Goal: Task Accomplishment & Management: Manage account settings

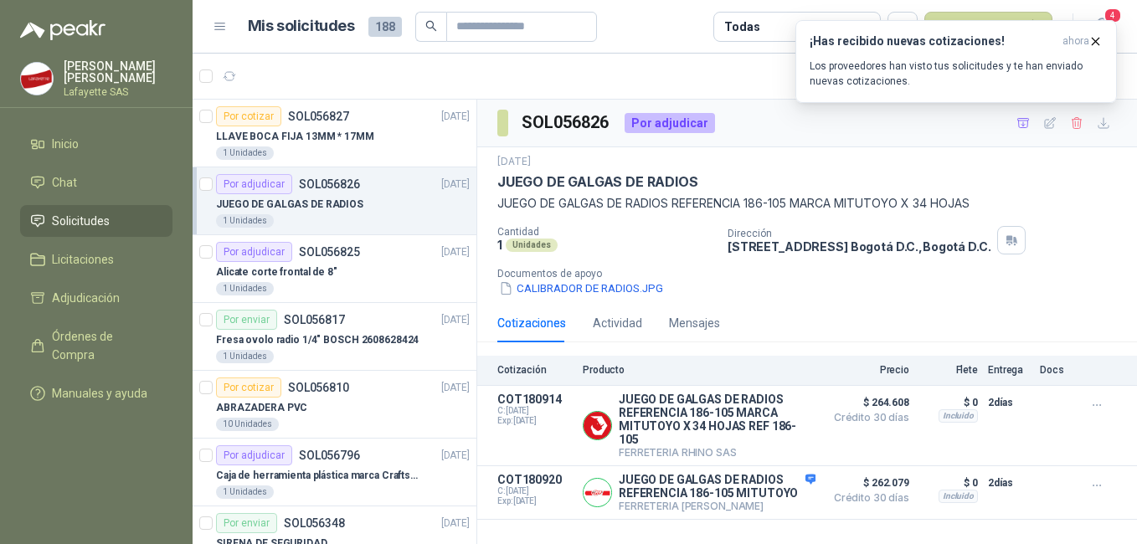
click at [332, 212] on p "JUEGO DE GALGAS DE RADIOS" at bounding box center [289, 205] width 147 height 16
click at [955, 83] on p "Los proveedores han visto tus solicitudes y te han enviado nuevas cotizaciones." at bounding box center [955, 74] width 293 height 30
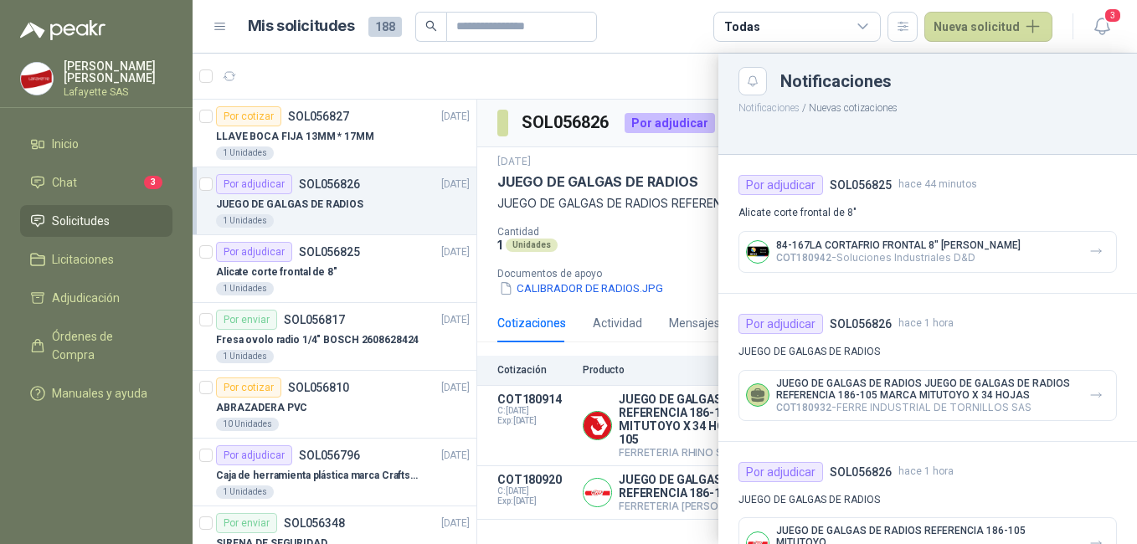
click at [1121, 4] on header "Mis solicitudes 188 Todas Nueva solicitud 3" at bounding box center [665, 27] width 944 height 54
click at [1102, 19] on icon "button" at bounding box center [1102, 26] width 21 height 21
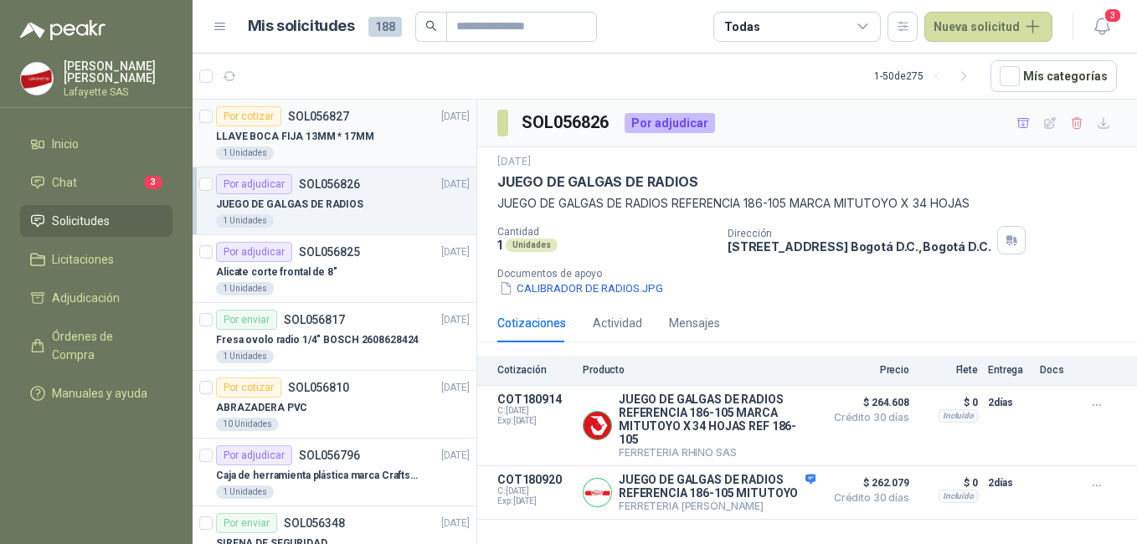
click at [333, 149] on div "1 Unidades" at bounding box center [343, 152] width 254 height 13
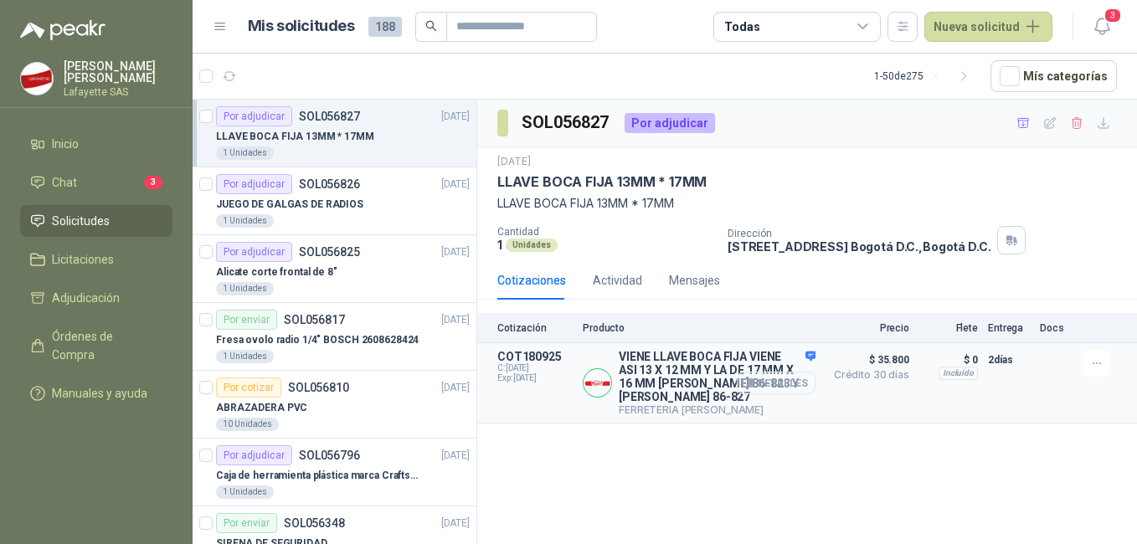
click at [779, 378] on button "Detalles" at bounding box center [776, 383] width 79 height 23
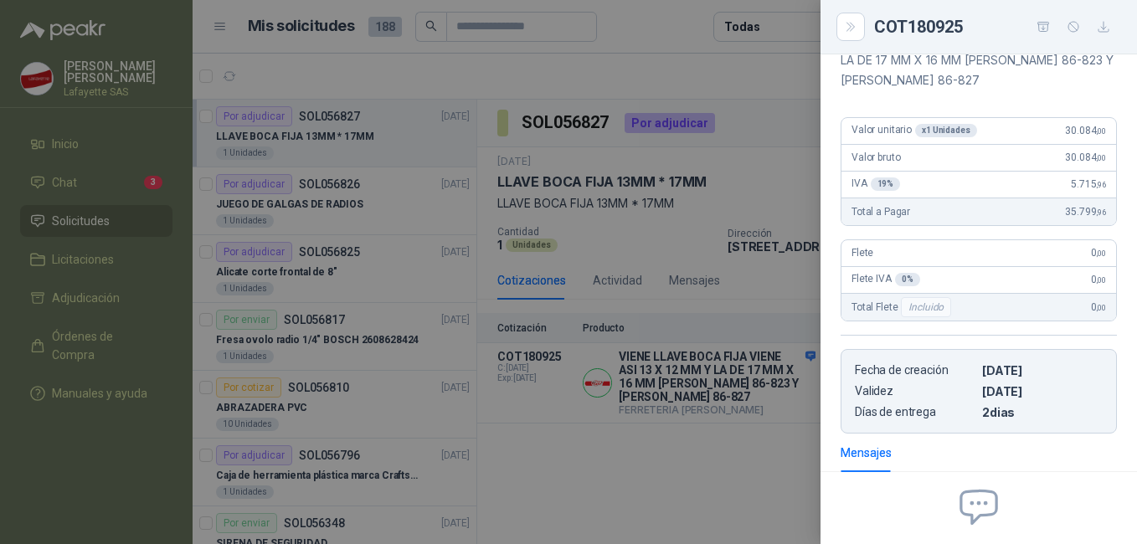
scroll to position [96, 0]
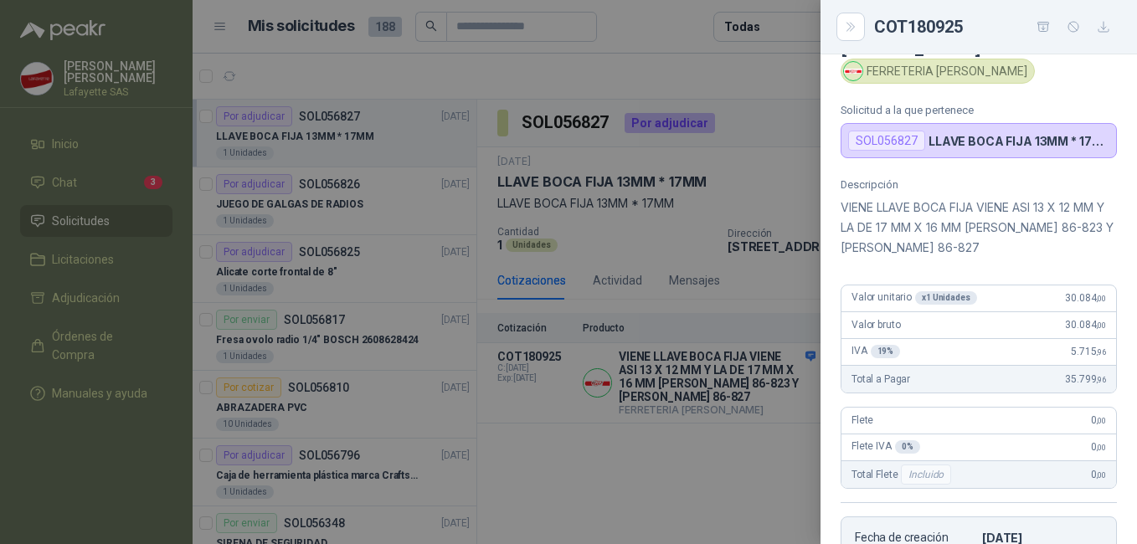
click at [640, 244] on div at bounding box center [568, 272] width 1137 height 544
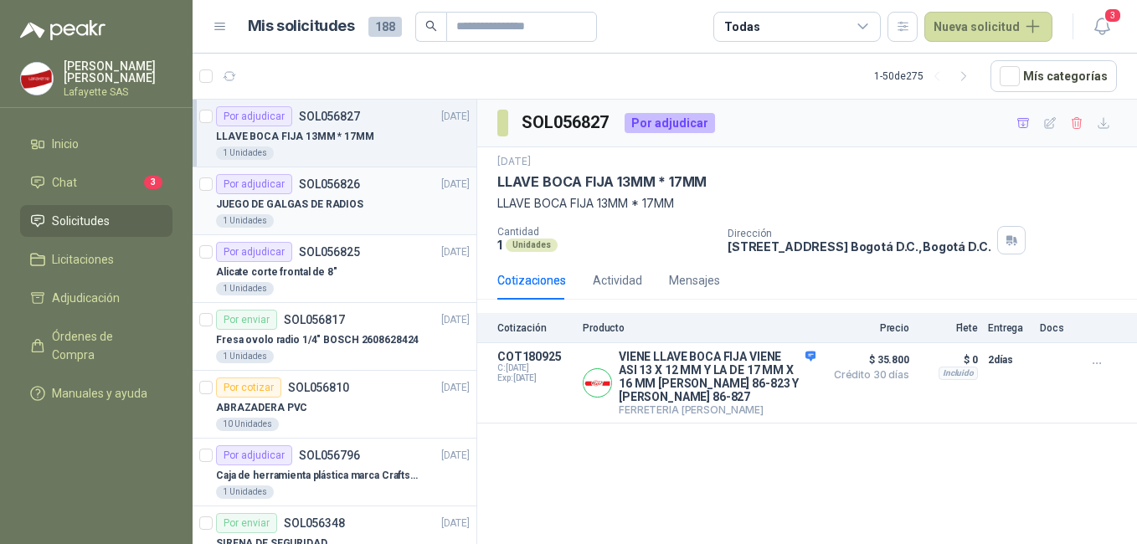
drag, startPoint x: 352, startPoint y: 213, endPoint x: 362, endPoint y: 212, distance: 10.9
click at [354, 212] on div "JUEGO DE GALGAS DE RADIOS" at bounding box center [343, 204] width 254 height 20
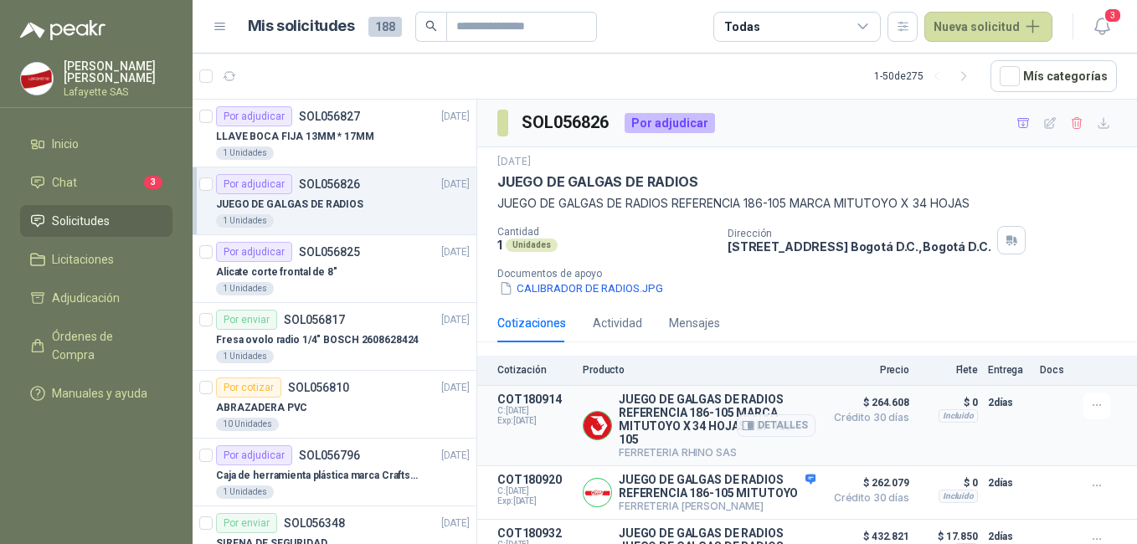
scroll to position [64, 0]
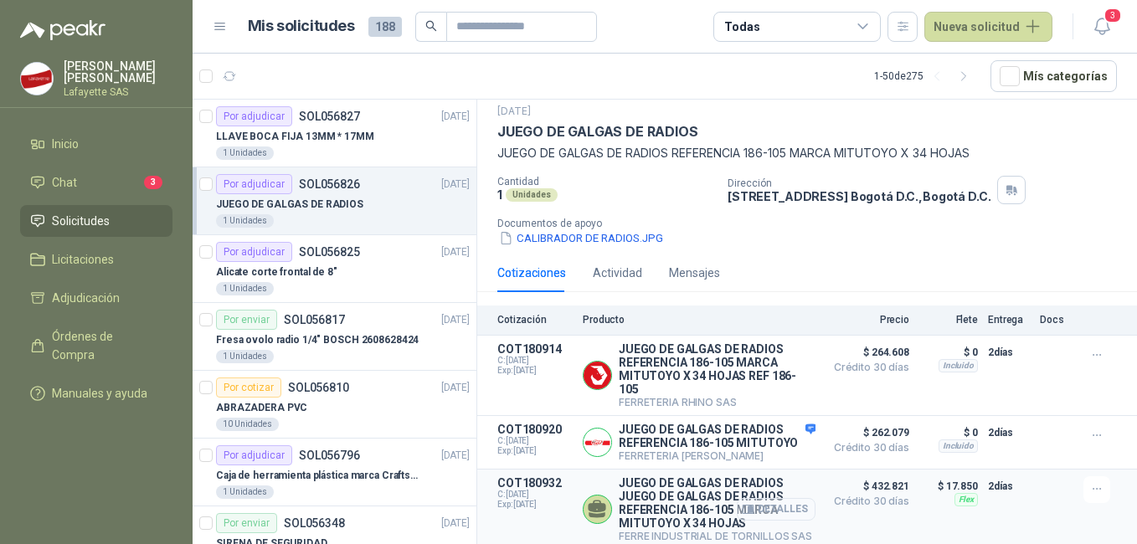
click at [751, 507] on button "Detalles" at bounding box center [776, 509] width 79 height 23
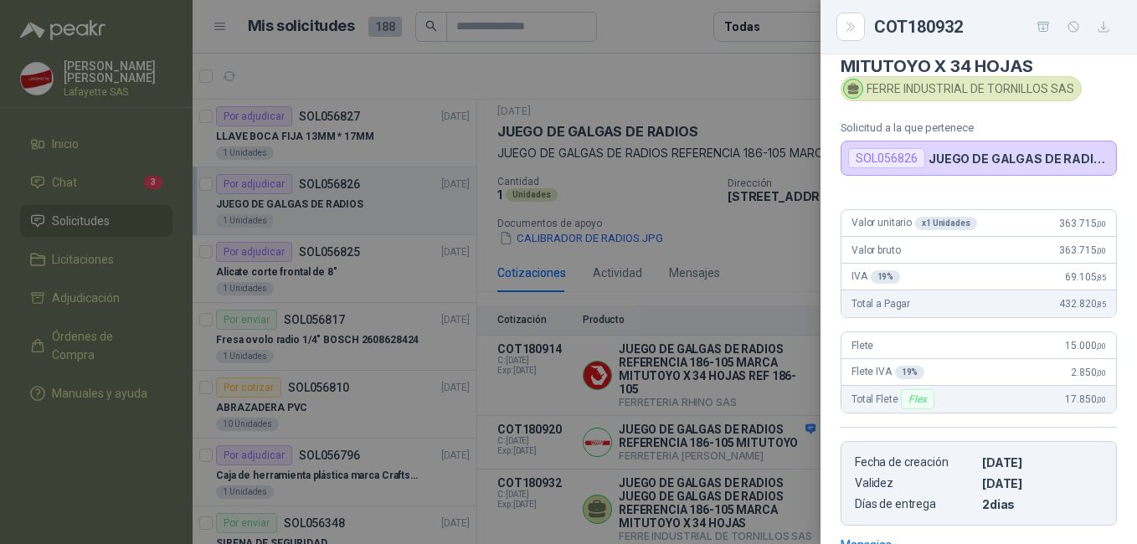
scroll to position [0, 0]
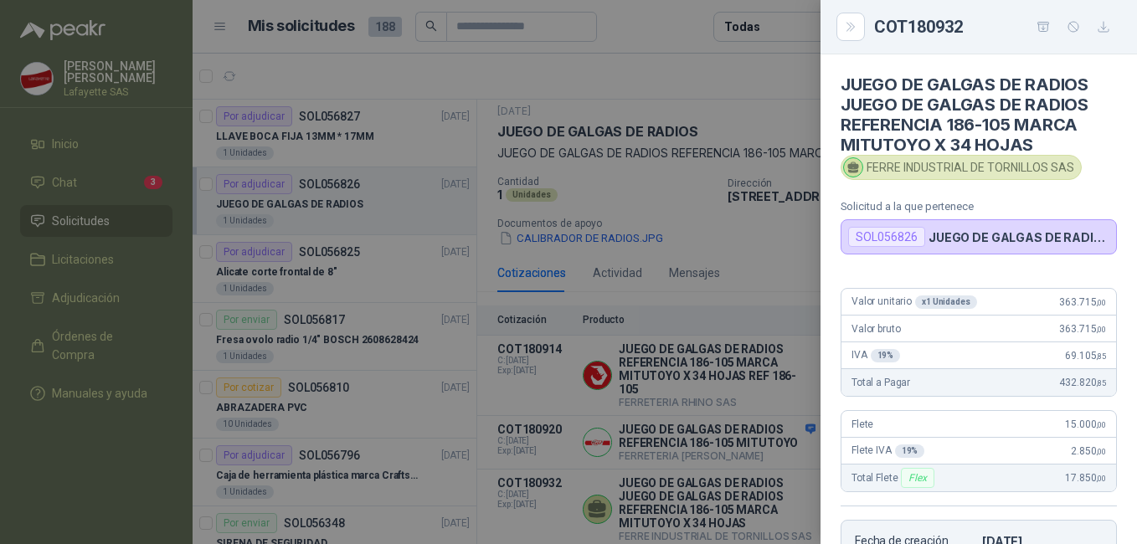
click at [691, 424] on div at bounding box center [568, 272] width 1137 height 544
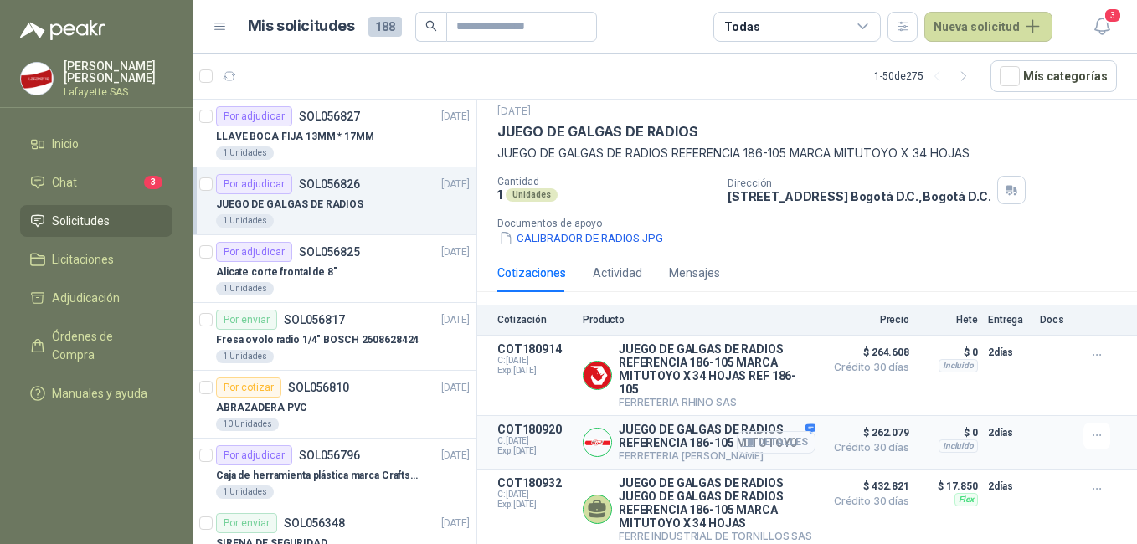
click at [752, 436] on button "Detalles" at bounding box center [776, 442] width 79 height 23
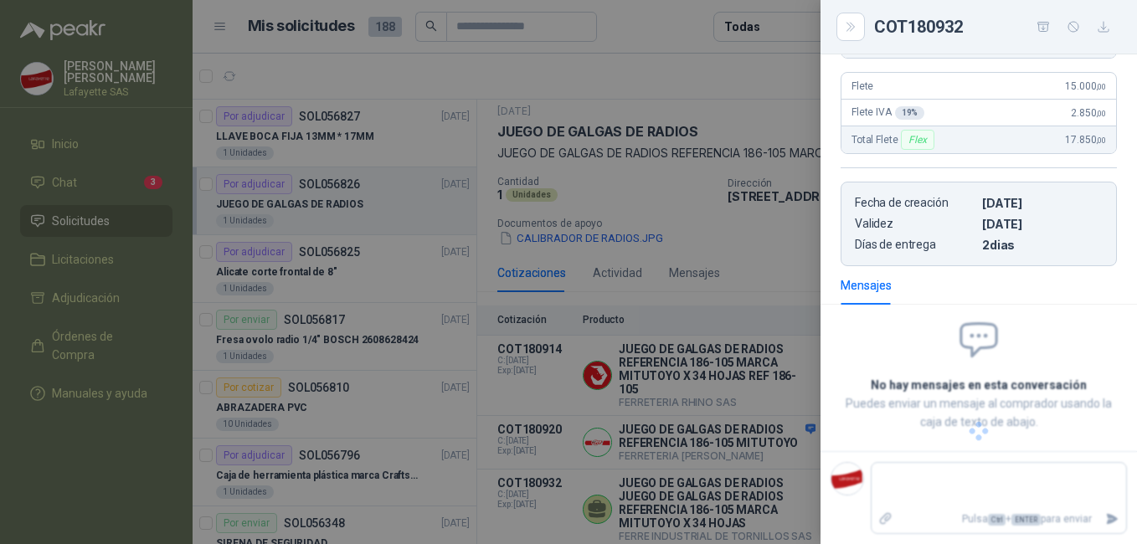
scroll to position [352, 0]
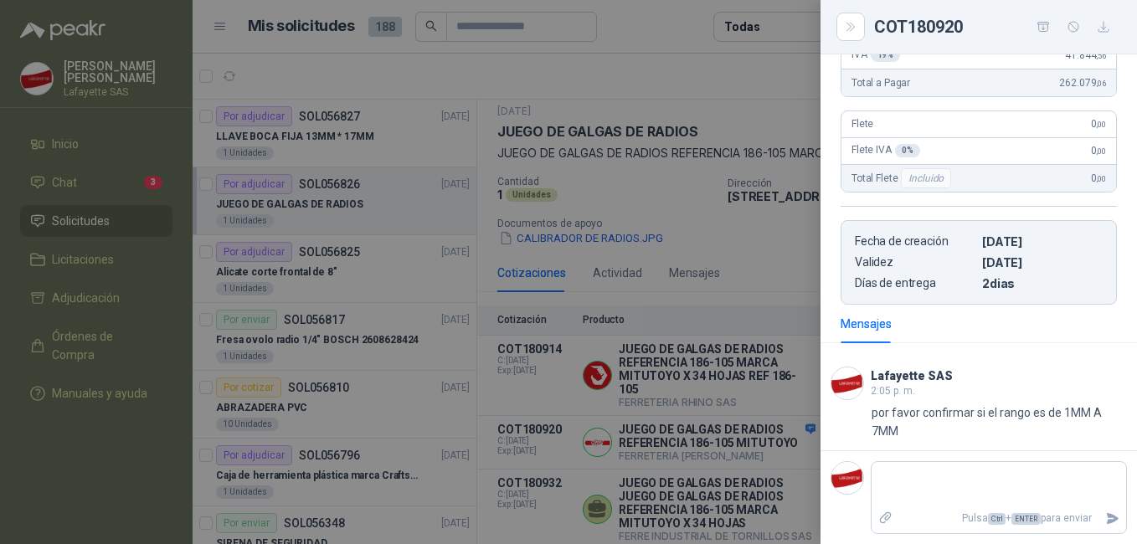
click at [594, 387] on div at bounding box center [568, 272] width 1137 height 544
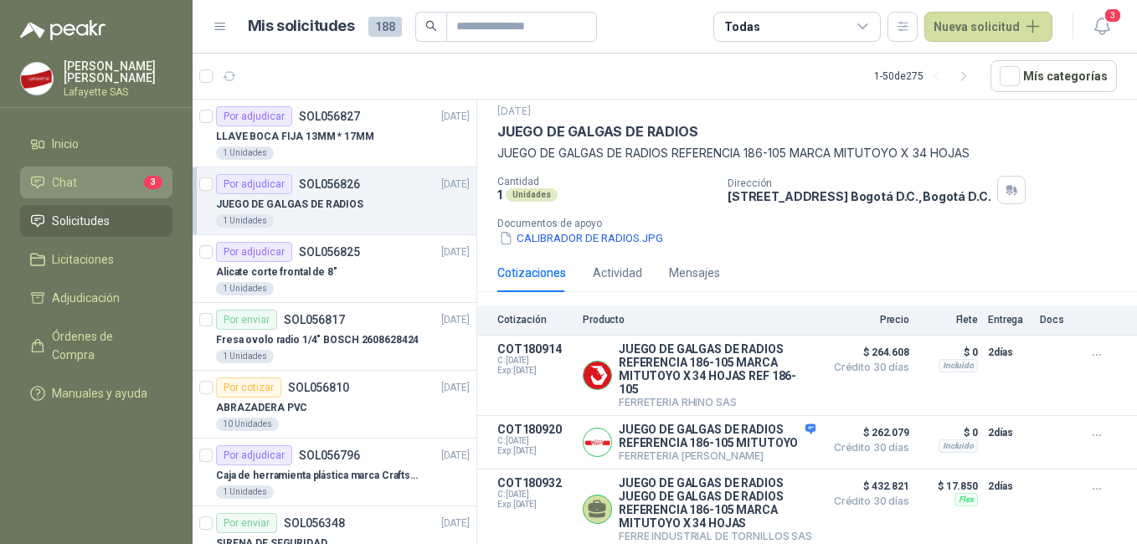
click at [39, 182] on icon at bounding box center [37, 182] width 15 height 15
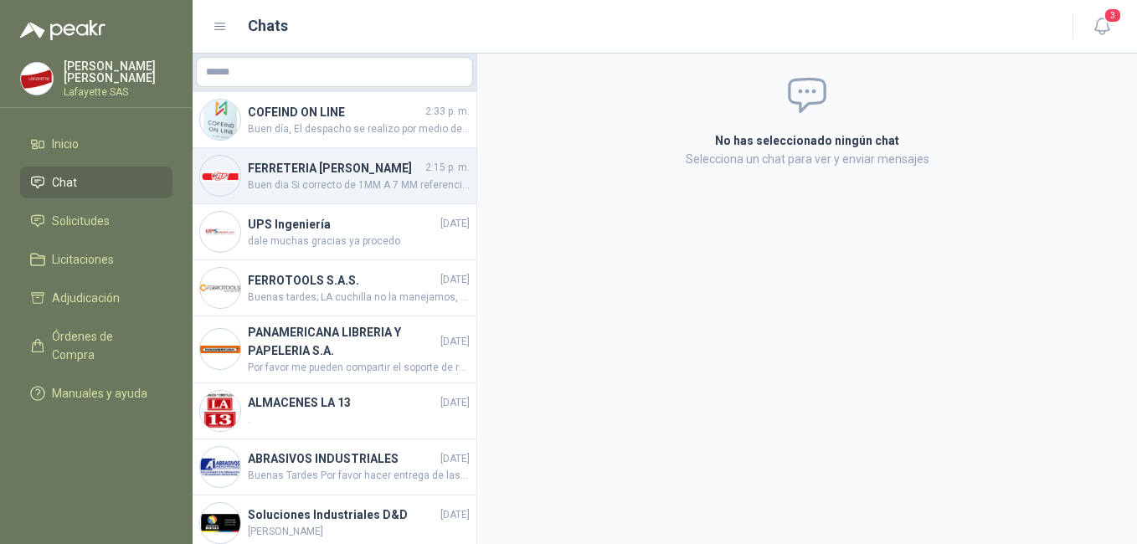
click at [347, 177] on h4 "FERRETERIA [PERSON_NAME]" at bounding box center [335, 168] width 174 height 18
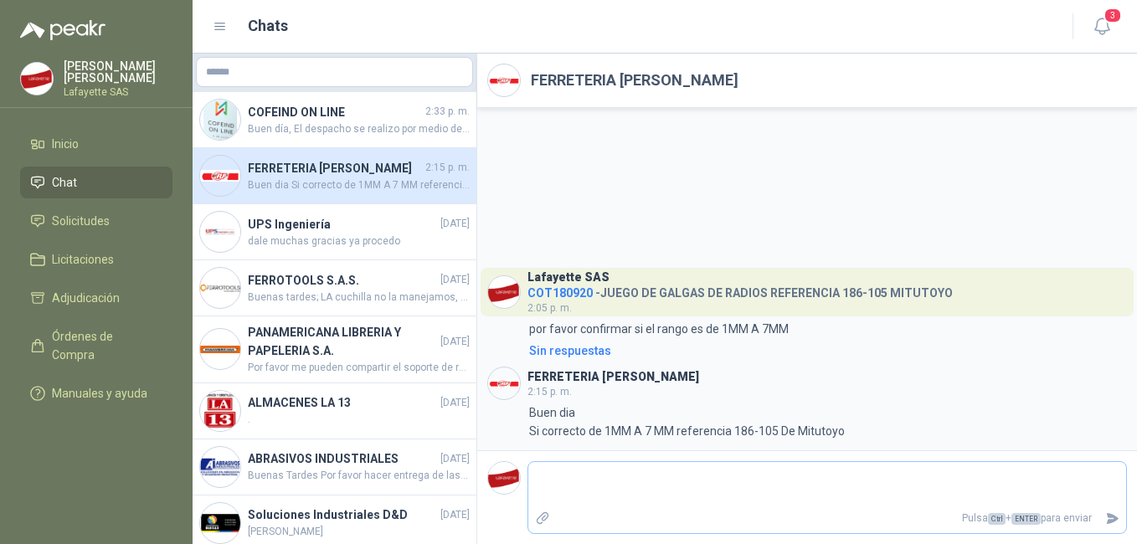
click at [677, 479] on textarea at bounding box center [827, 484] width 598 height 39
click at [83, 148] on li "Inicio" at bounding box center [96, 144] width 132 height 18
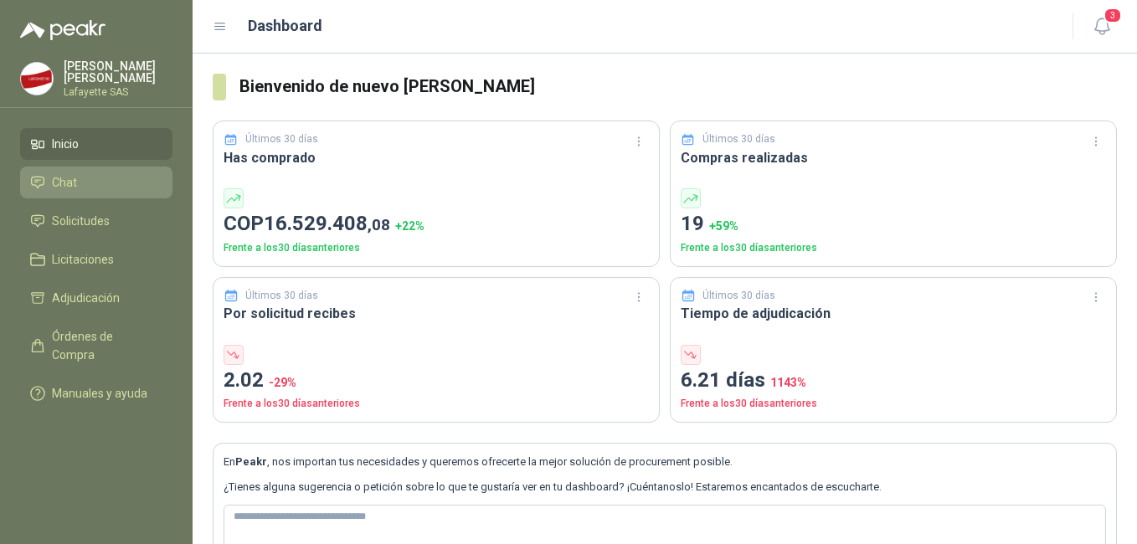
click at [53, 167] on link "Chat" at bounding box center [96, 183] width 152 height 32
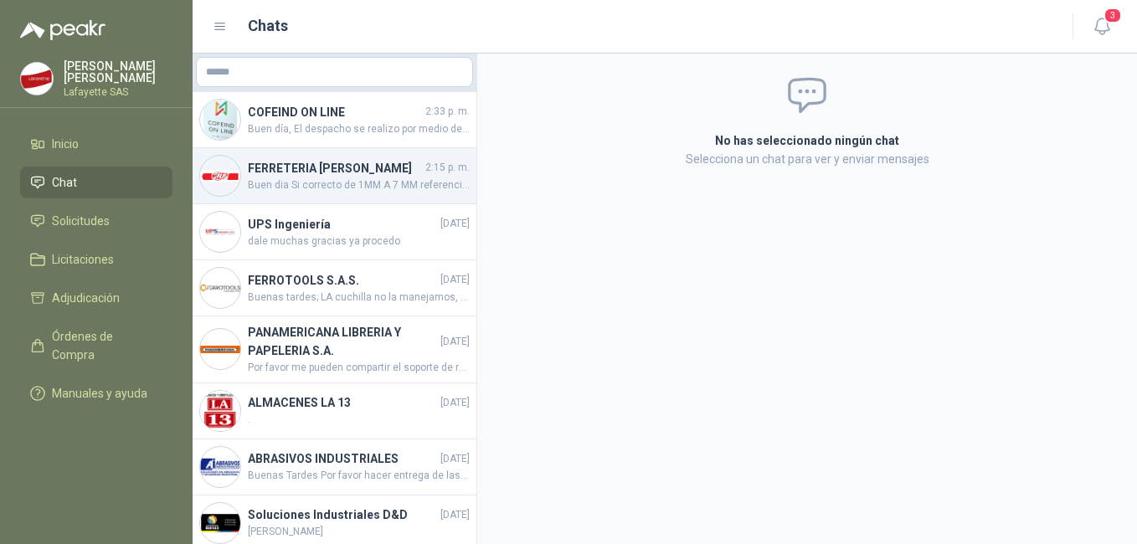
click at [302, 172] on h4 "FERRETERIA [PERSON_NAME]" at bounding box center [335, 168] width 174 height 18
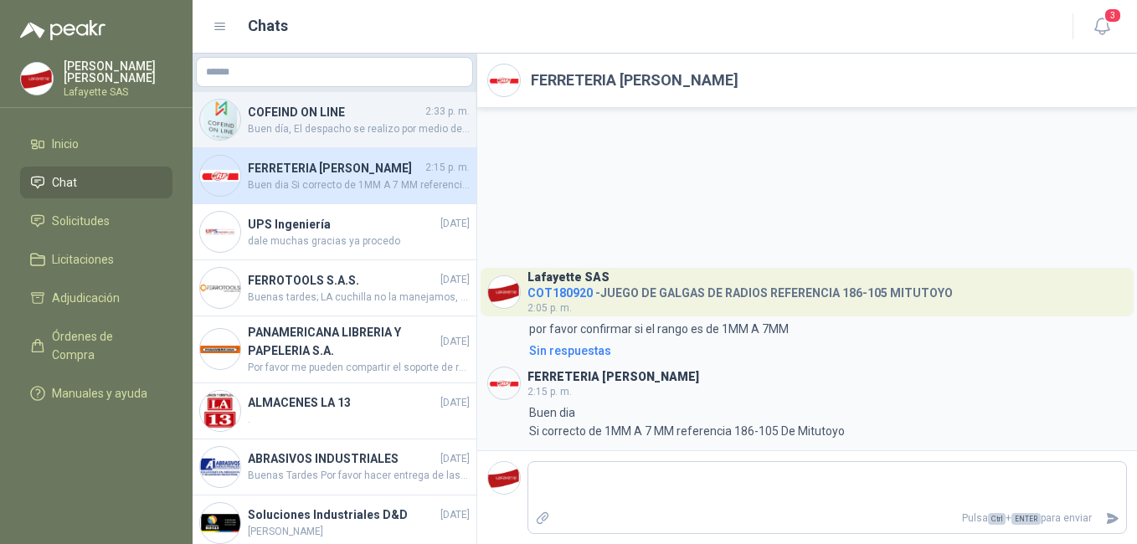
click at [384, 119] on h4 "COFEIND ON LINE" at bounding box center [335, 112] width 174 height 18
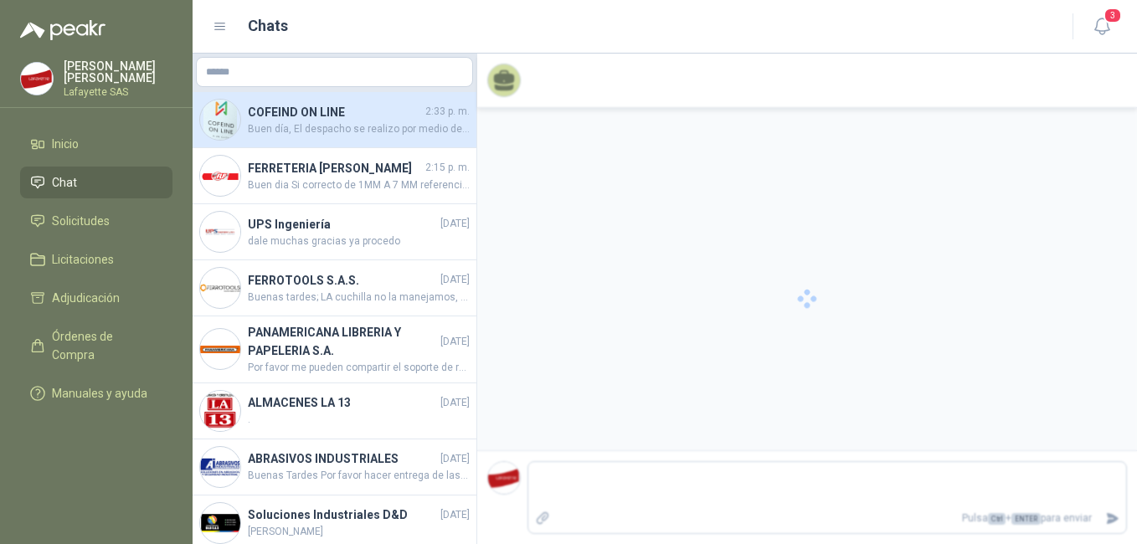
scroll to position [1833, 0]
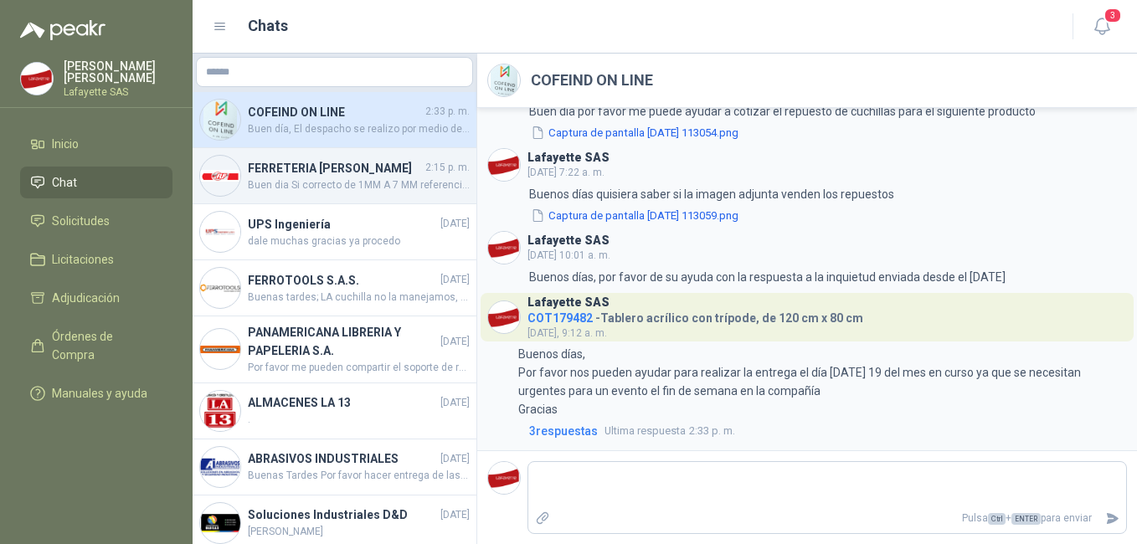
click at [353, 177] on h4 "FERRETERIA [PERSON_NAME]" at bounding box center [335, 168] width 174 height 18
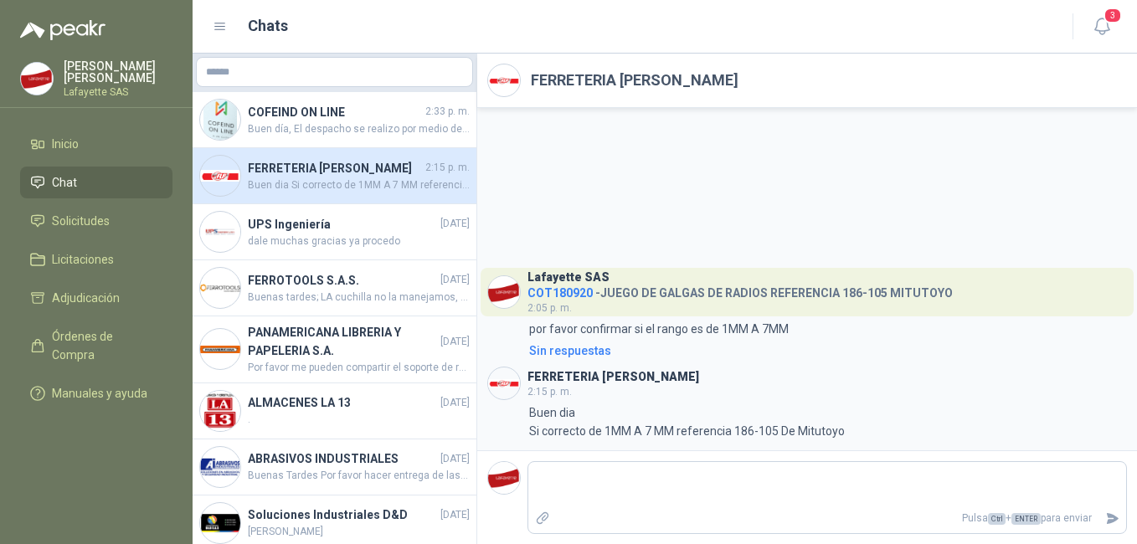
click at [100, 180] on li "Chat" at bounding box center [96, 182] width 132 height 18
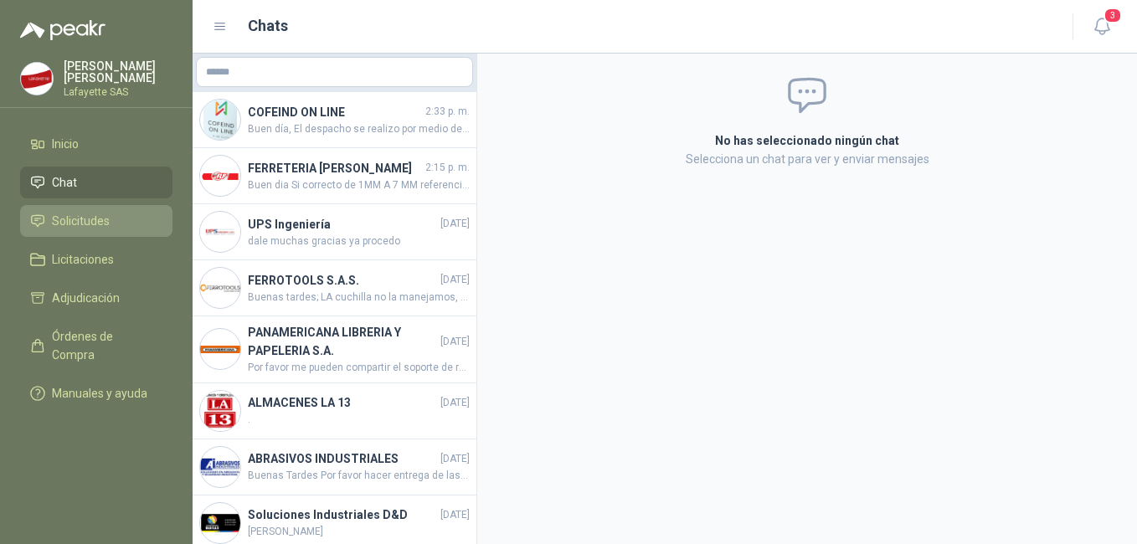
click at [41, 213] on icon at bounding box center [37, 220] width 15 height 15
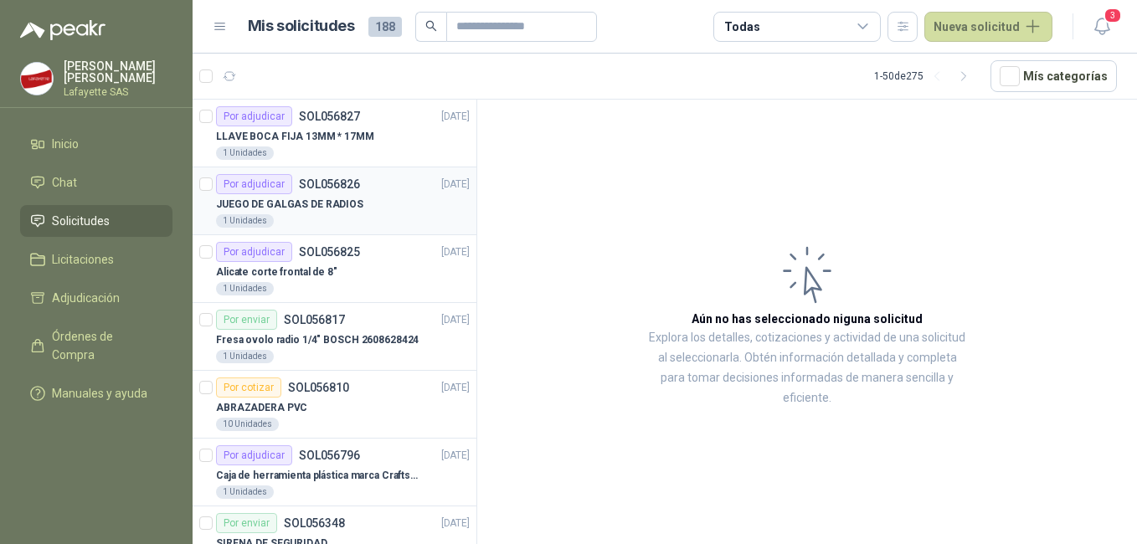
click at [298, 198] on p "JUEGO DE GALGAS DE RADIOS" at bounding box center [289, 205] width 147 height 16
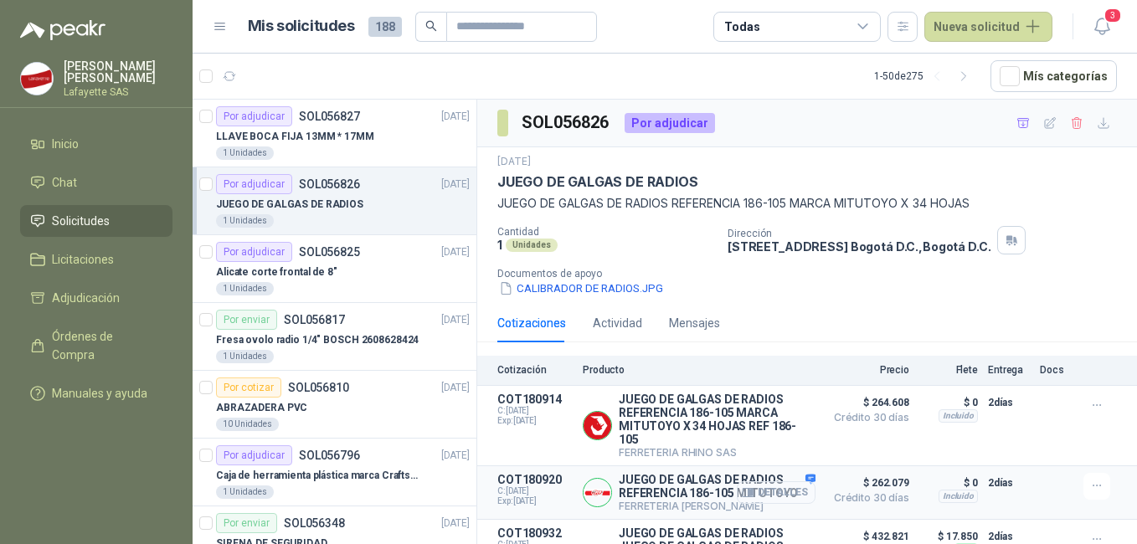
scroll to position [64, 0]
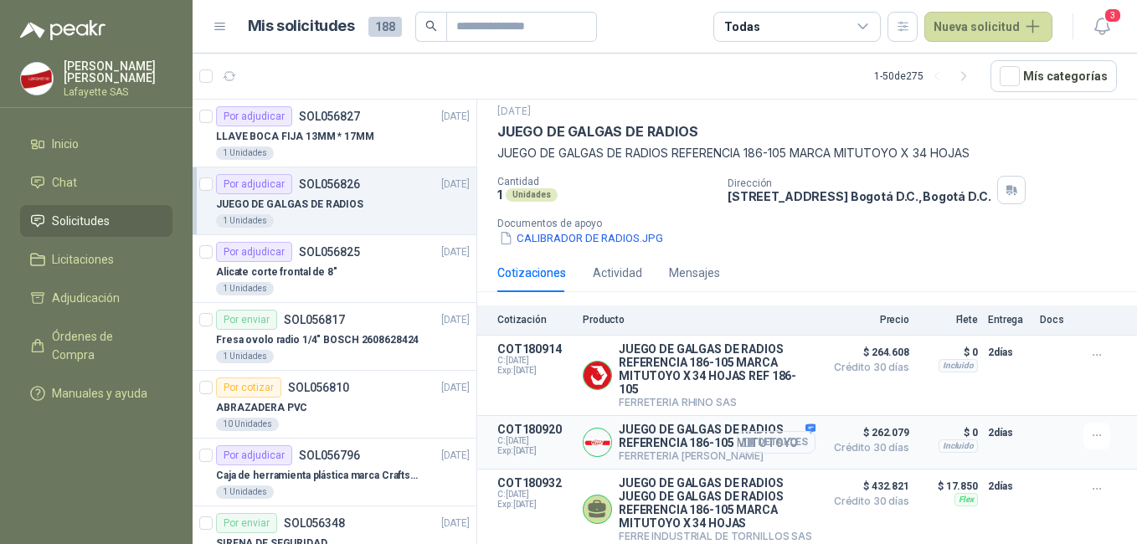
click at [770, 434] on button "Detalles" at bounding box center [776, 442] width 79 height 23
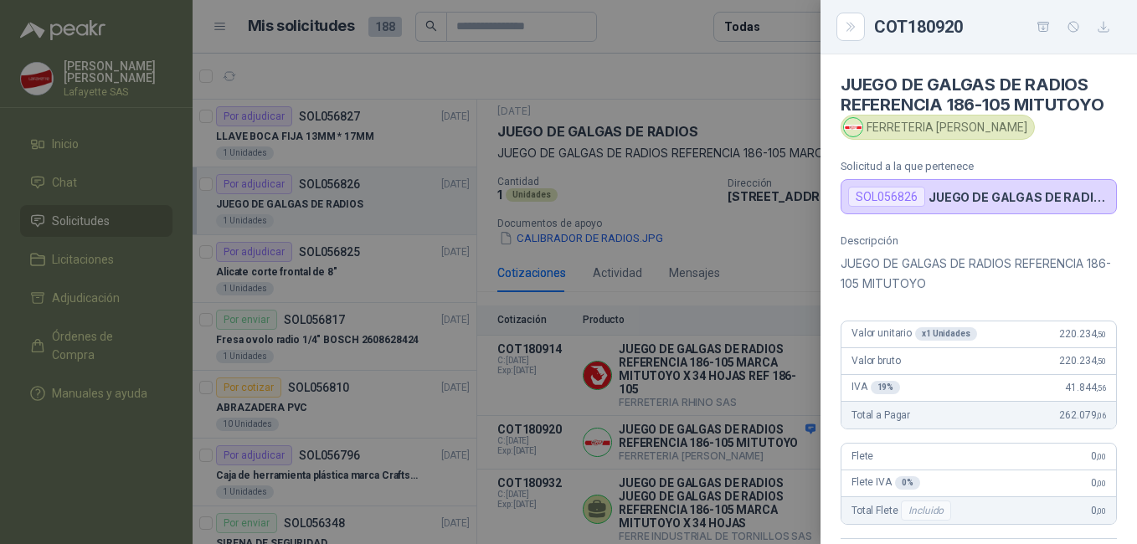
scroll to position [344, 0]
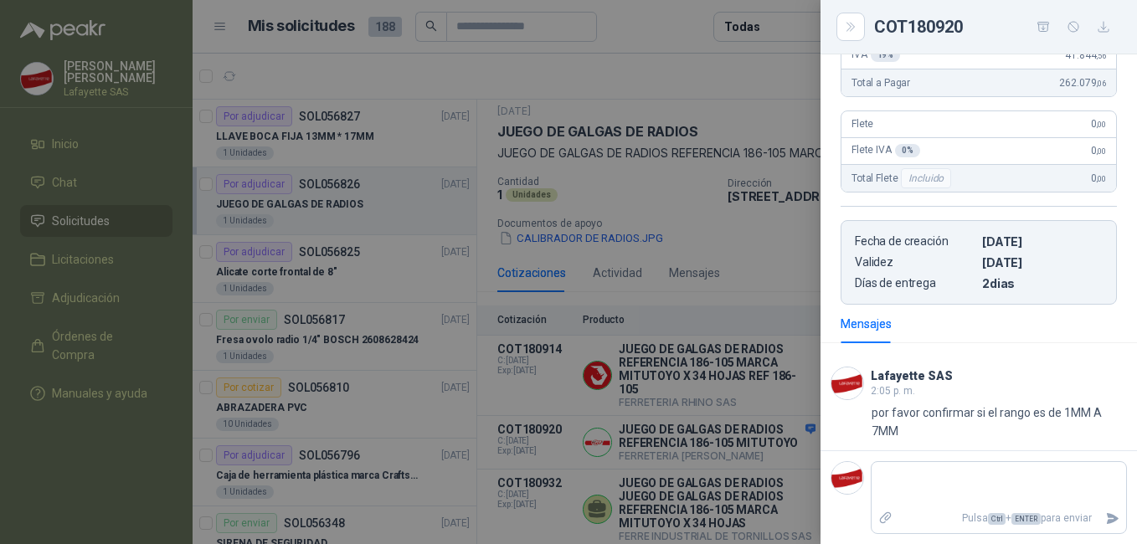
click at [651, 436] on div at bounding box center [568, 272] width 1137 height 544
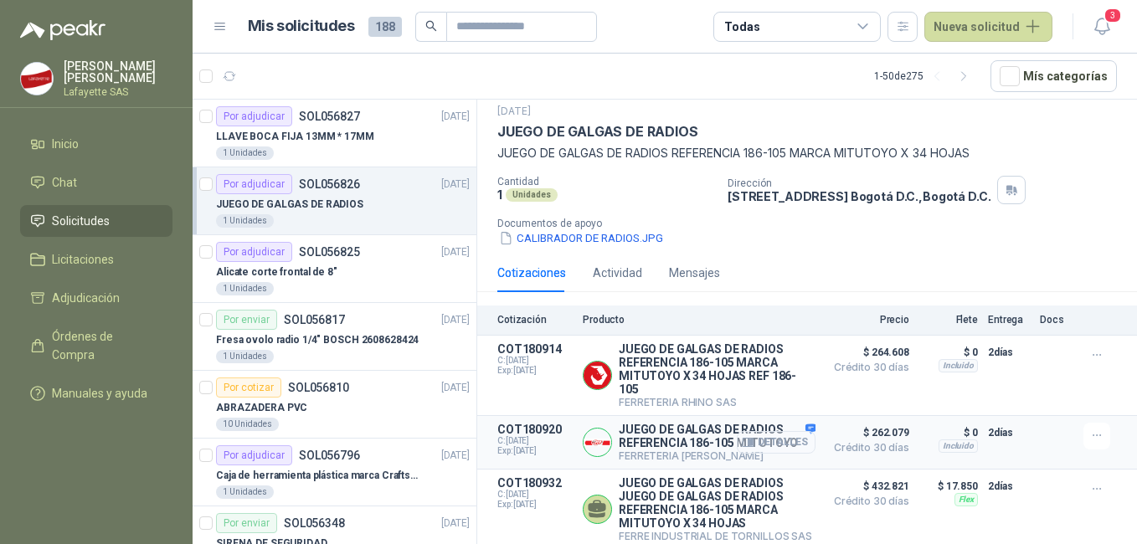
click at [742, 436] on icon "button" at bounding box center [748, 442] width 13 height 13
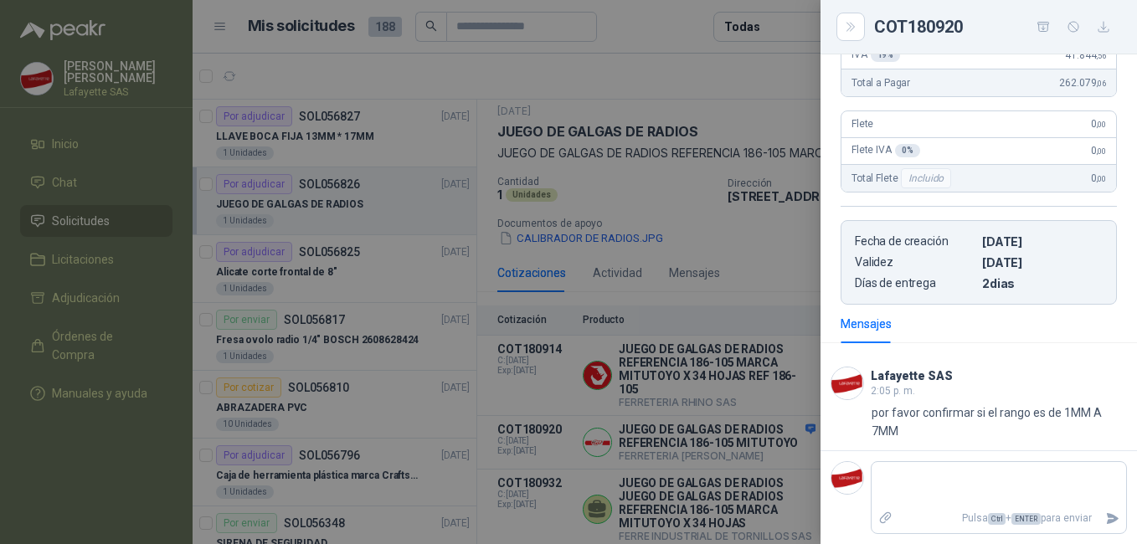
scroll to position [0, 0]
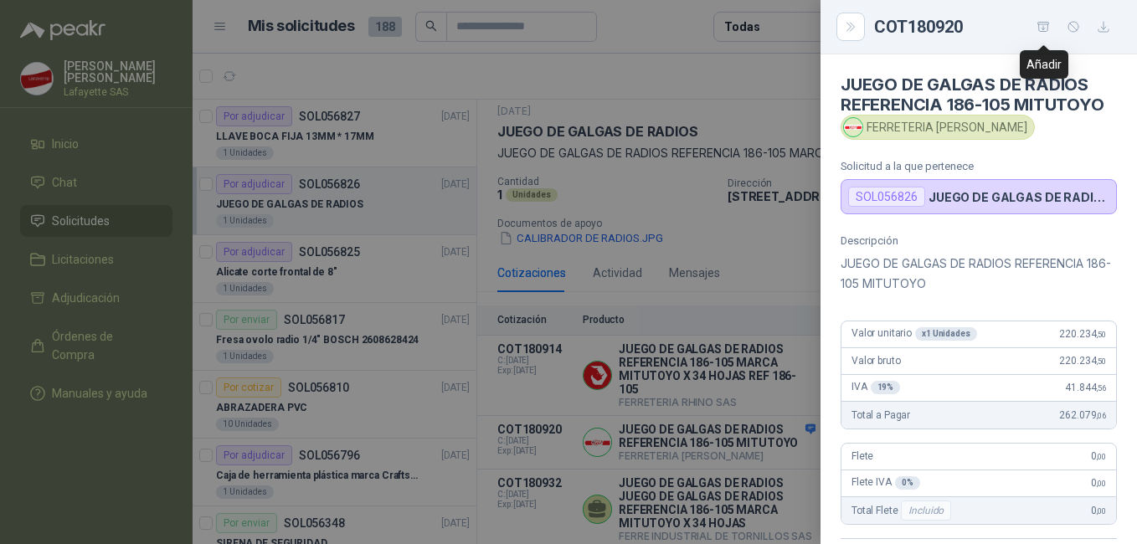
click at [1046, 31] on icon "button" at bounding box center [1043, 26] width 12 height 9
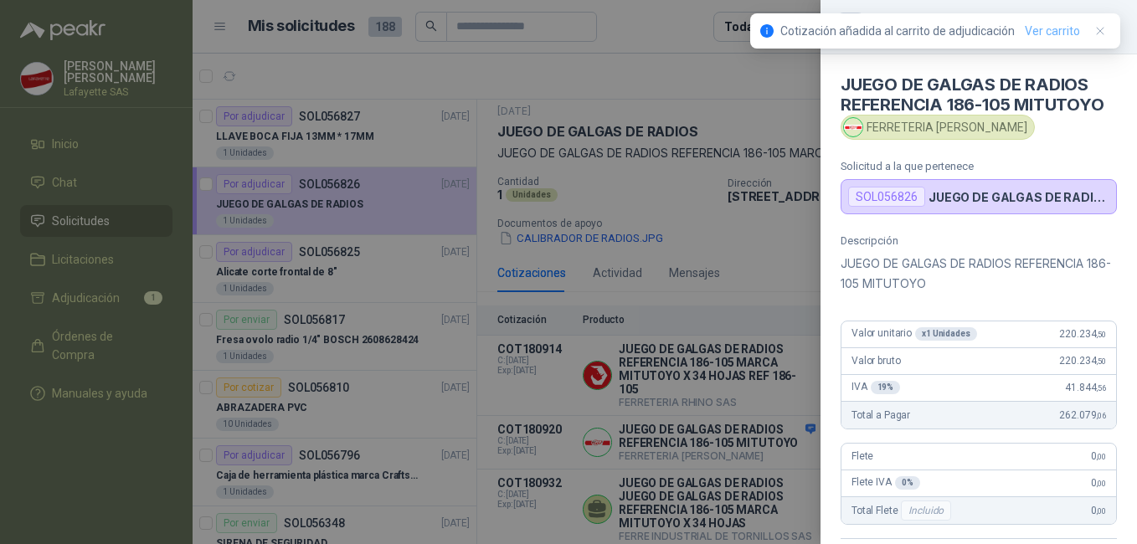
click at [1049, 28] on link "Ver carrito" at bounding box center [1052, 31] width 55 height 18
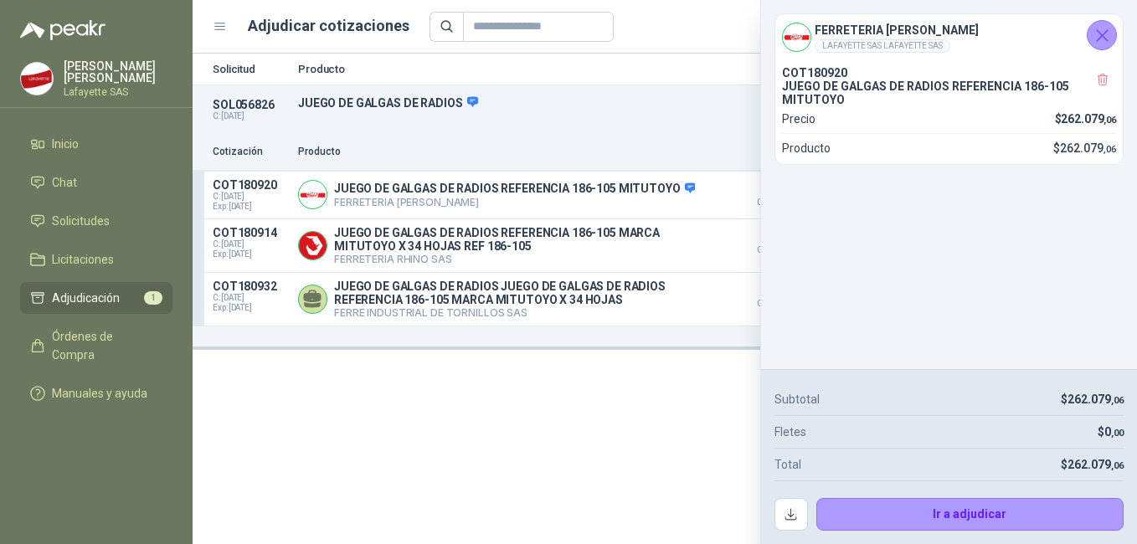
click at [1079, 123] on span "262.079 ,06" at bounding box center [1088, 118] width 55 height 13
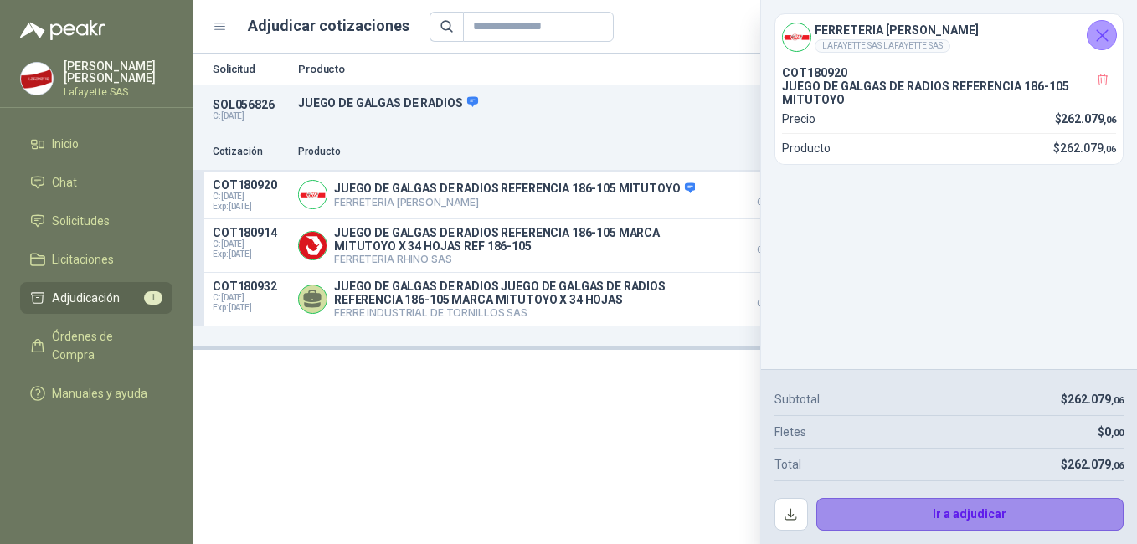
click at [931, 508] on button "Ir a adjudicar" at bounding box center [970, 514] width 308 height 33
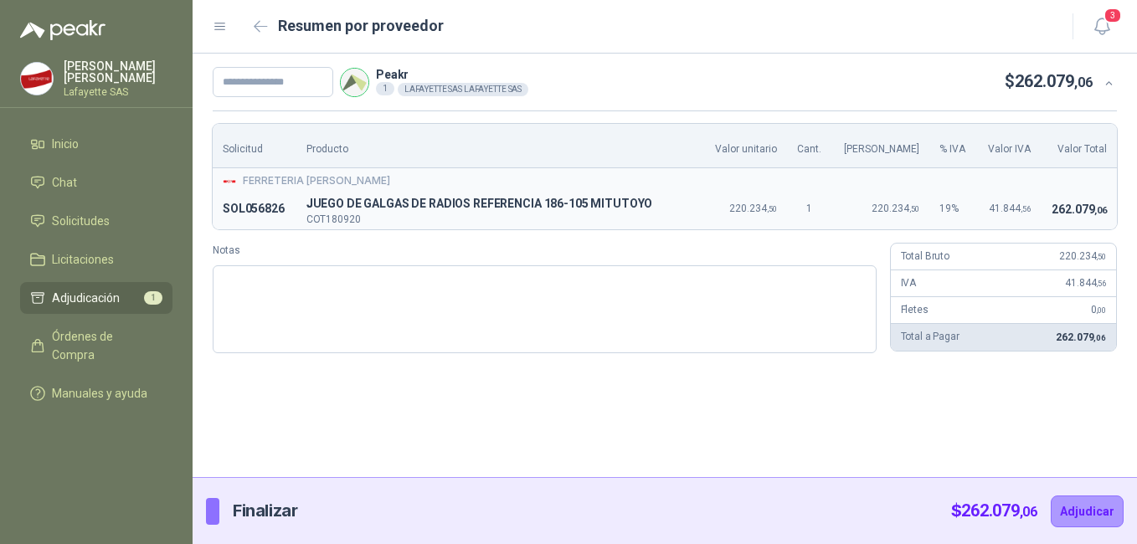
click at [1110, 85] on icon at bounding box center [1108, 83] width 13 height 13
click at [392, 90] on div "1" at bounding box center [385, 88] width 18 height 13
click at [426, 74] on p "Peakr" at bounding box center [452, 75] width 152 height 12
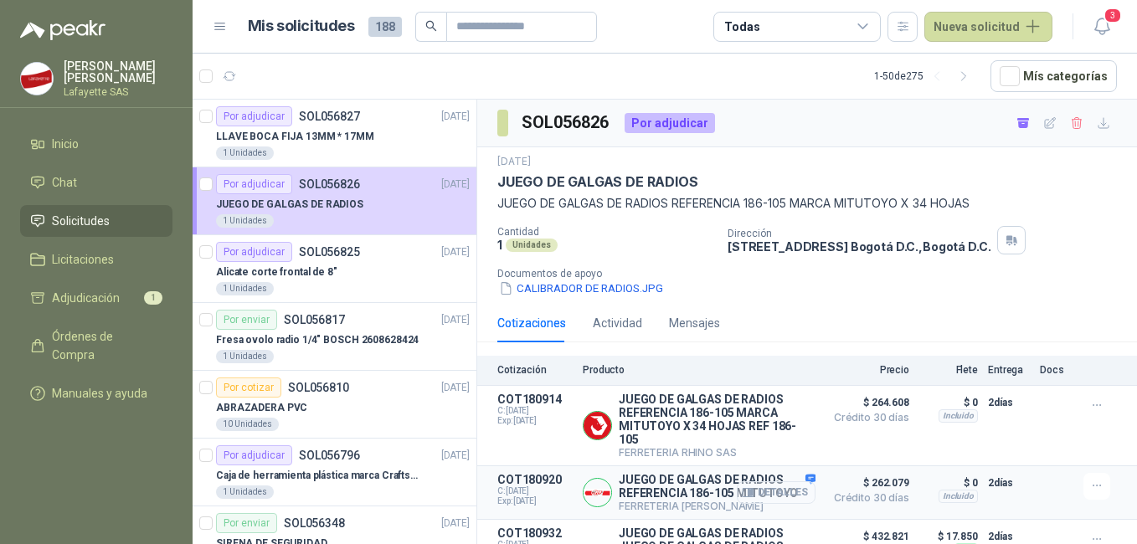
click at [761, 496] on button "Detalles" at bounding box center [776, 492] width 79 height 23
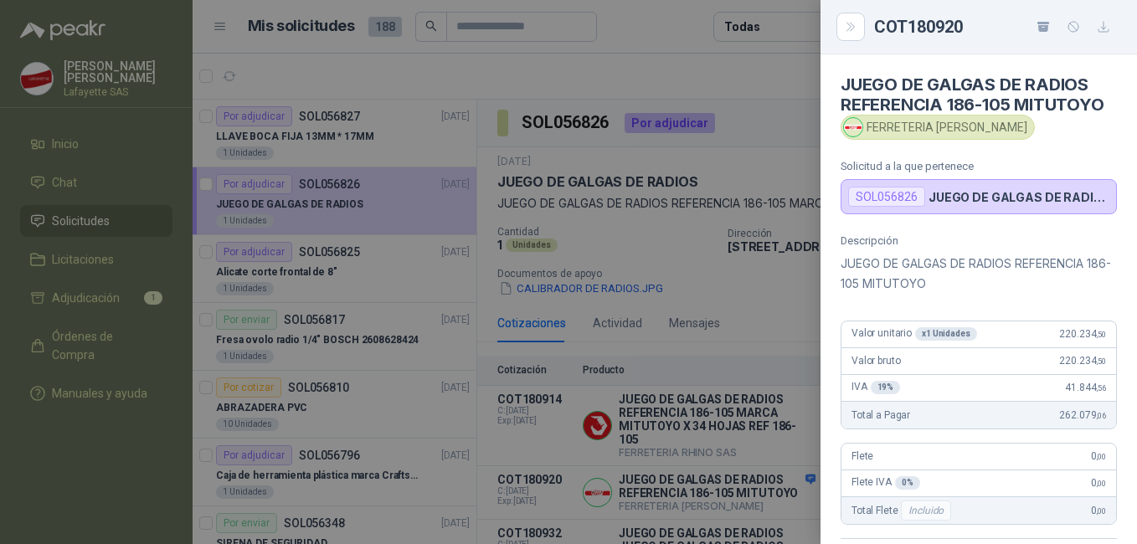
scroll to position [344, 0]
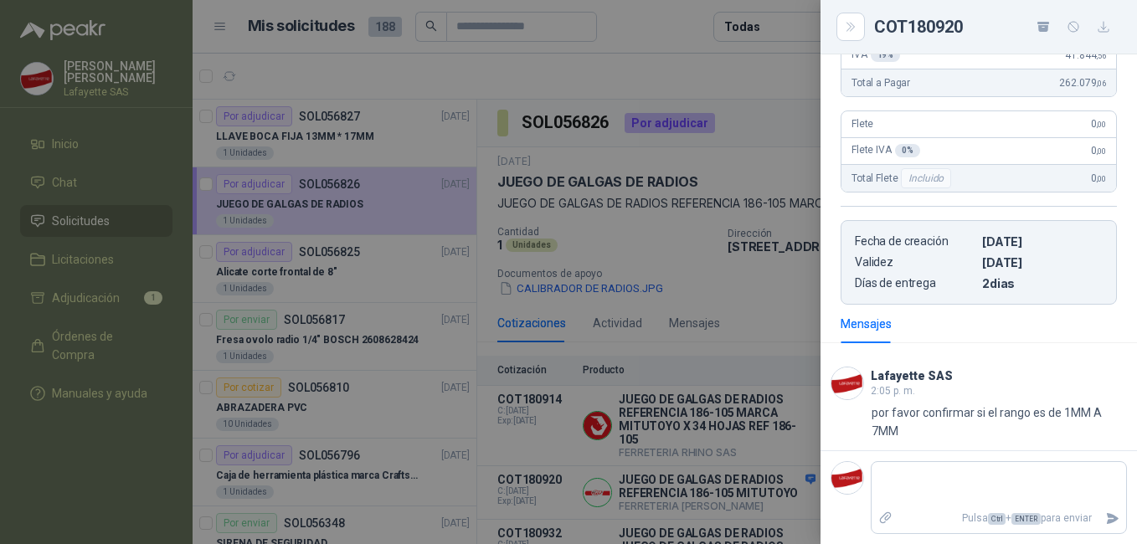
click at [679, 454] on div at bounding box center [568, 272] width 1137 height 544
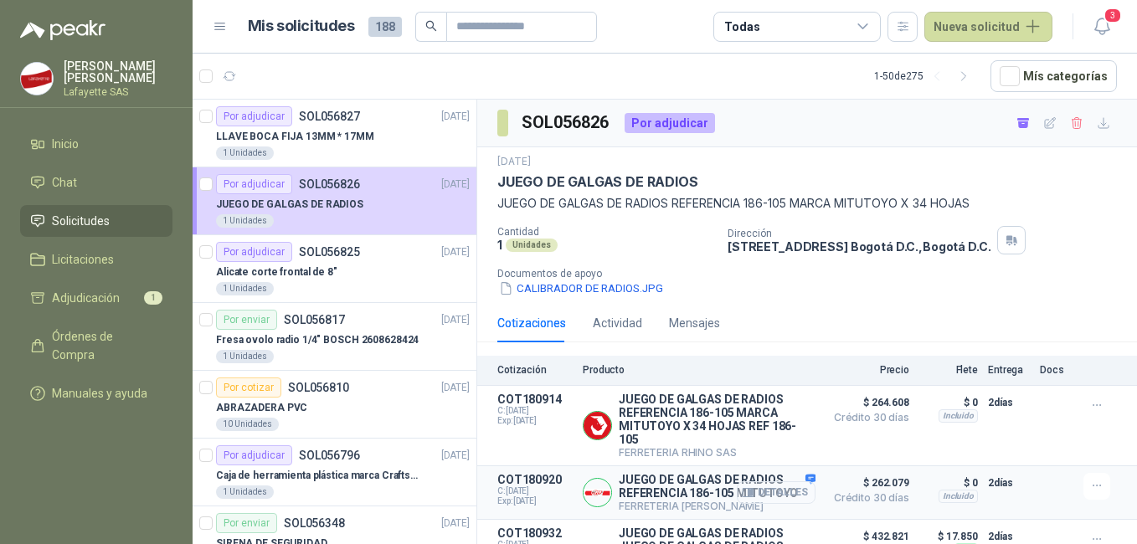
scroll to position [64, 0]
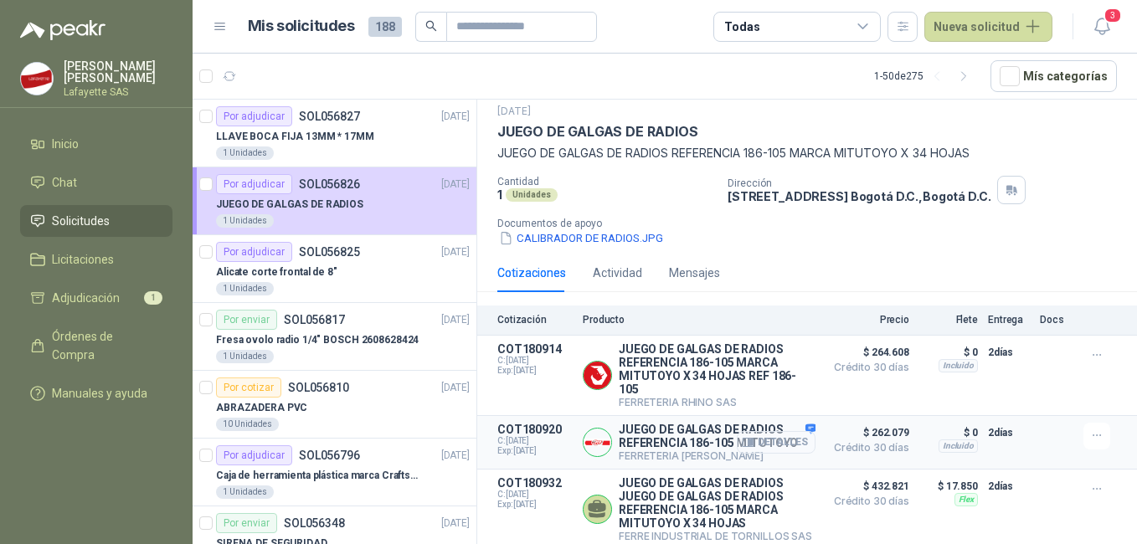
click at [757, 434] on button "Detalles" at bounding box center [776, 442] width 79 height 23
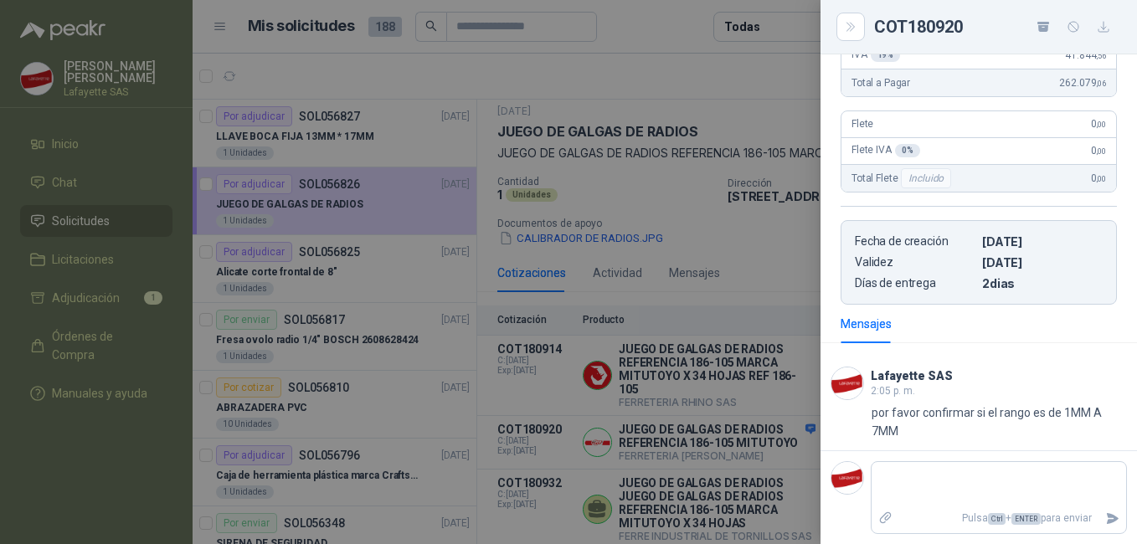
scroll to position [0, 0]
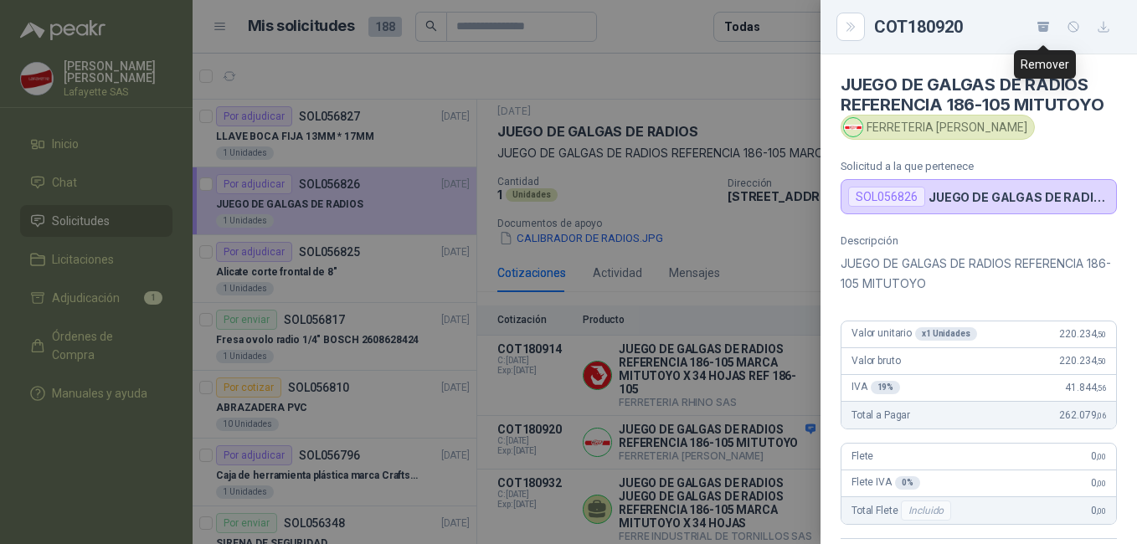
click at [1033, 31] on button "button" at bounding box center [1043, 26] width 27 height 27
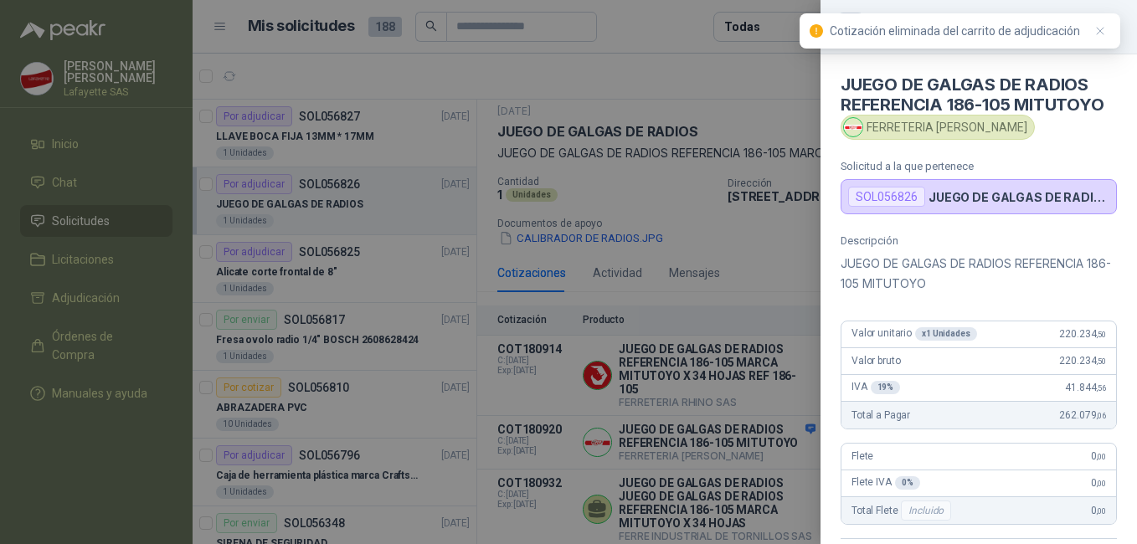
click at [871, 33] on div "Cotización eliminada del carrito de adjudicación" at bounding box center [970, 31] width 280 height 20
click at [643, 73] on div at bounding box center [568, 272] width 1137 height 544
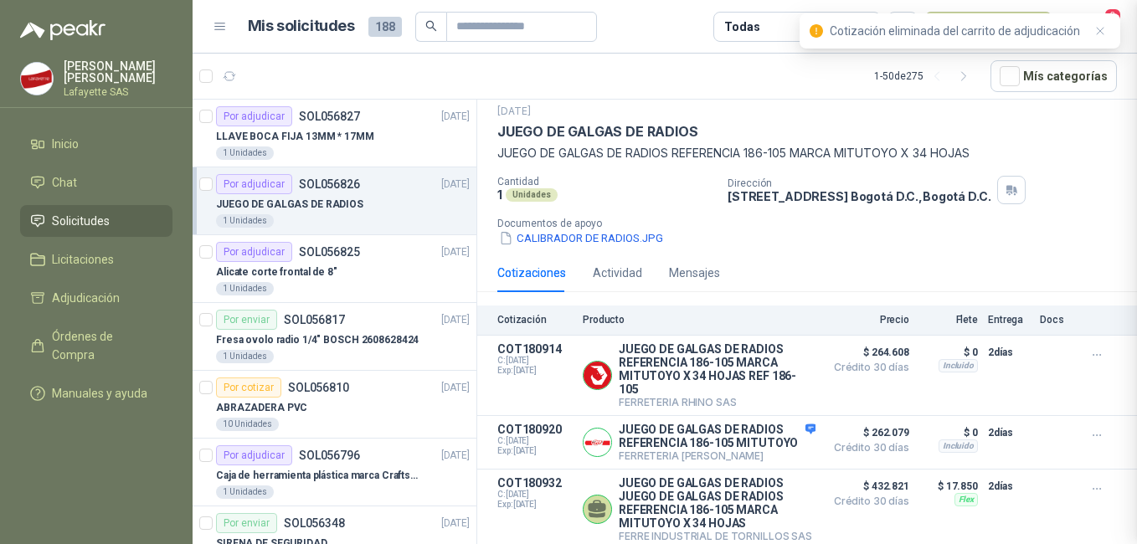
scroll to position [352, 0]
click at [1099, 30] on icon "button" at bounding box center [1100, 31] width 7 height 7
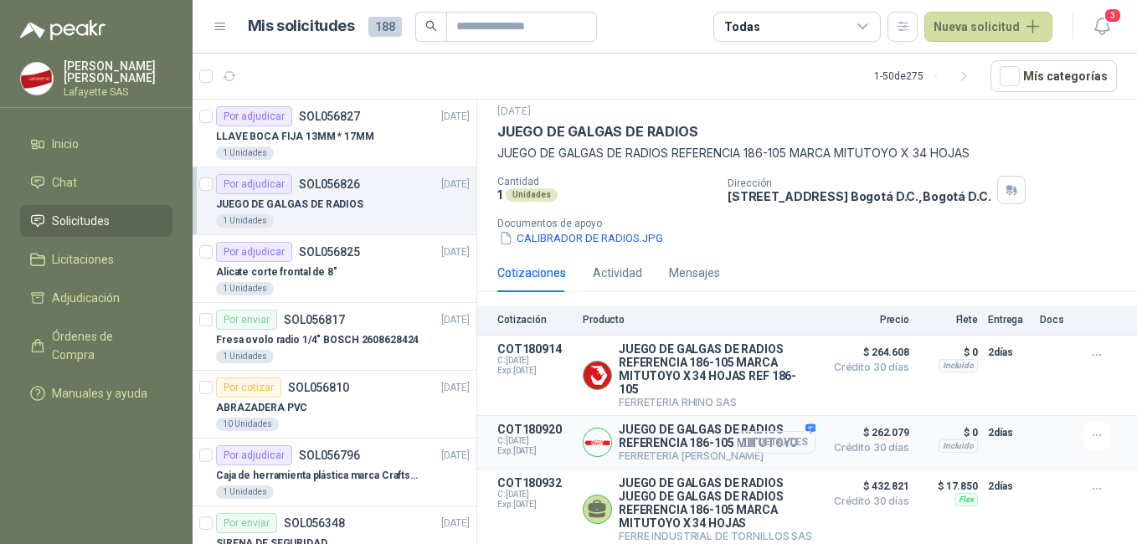
click at [773, 443] on button "Detalles" at bounding box center [776, 442] width 79 height 23
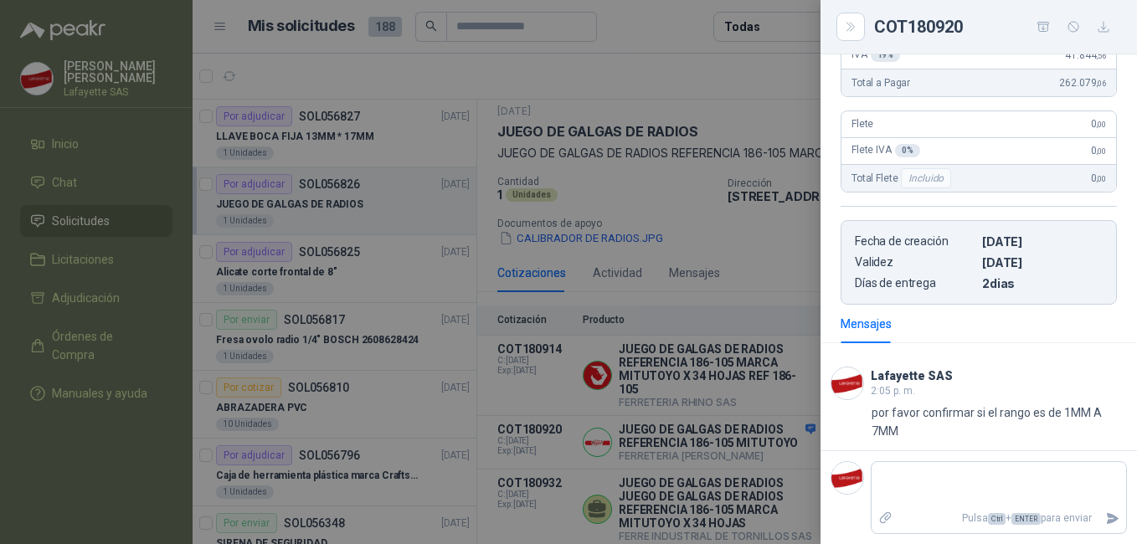
scroll to position [269, 0]
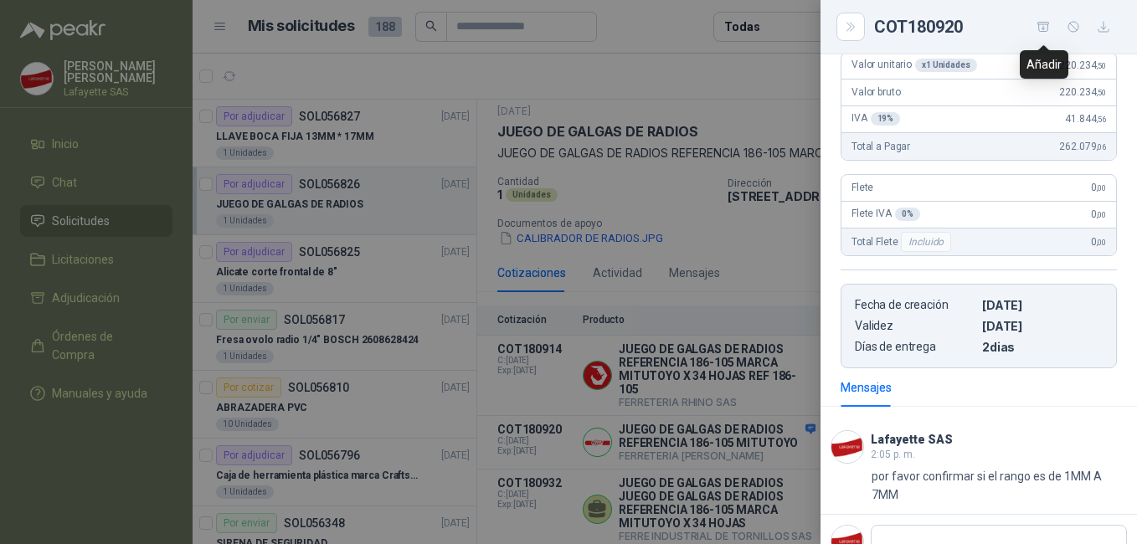
click at [1043, 26] on icon "button" at bounding box center [1043, 26] width 12 height 9
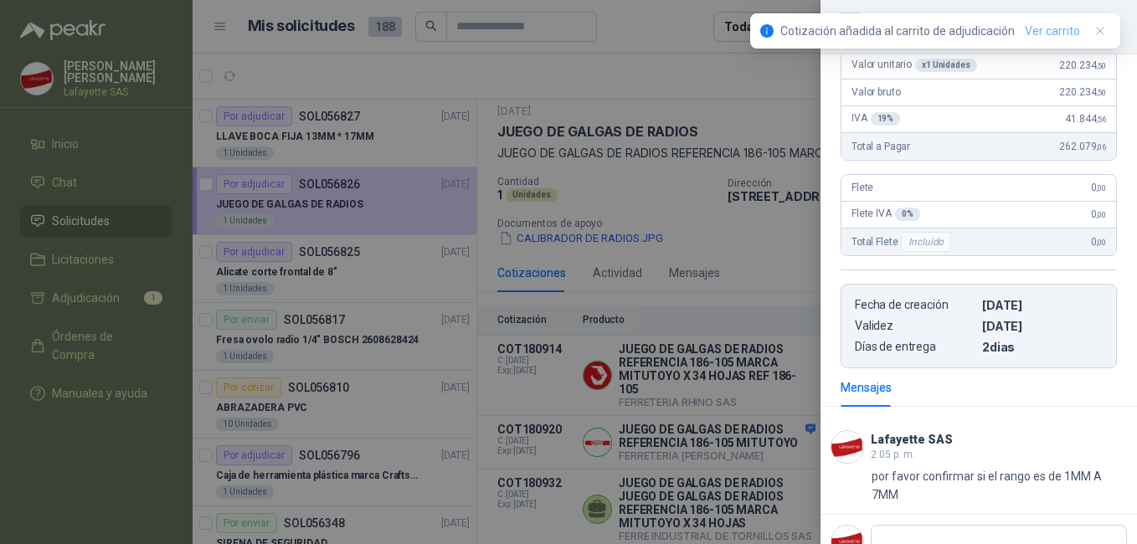
click at [1054, 26] on link "Ver carrito" at bounding box center [1052, 31] width 55 height 18
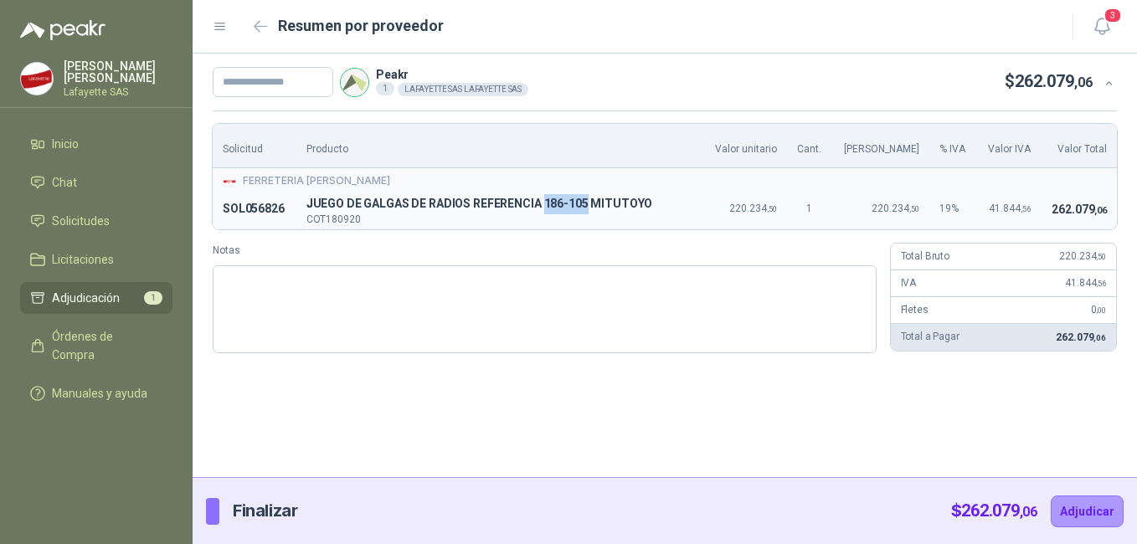
drag, startPoint x: 545, startPoint y: 204, endPoint x: 585, endPoint y: 205, distance: 40.2
click at [585, 205] on span "JUEGO DE GALGAS DE RADIOS REFERENCIA 186-105 MITUTOYO" at bounding box center [499, 204] width 387 height 20
copy span "186-105"
click at [288, 85] on input "text" at bounding box center [273, 82] width 121 height 30
paste input "******"
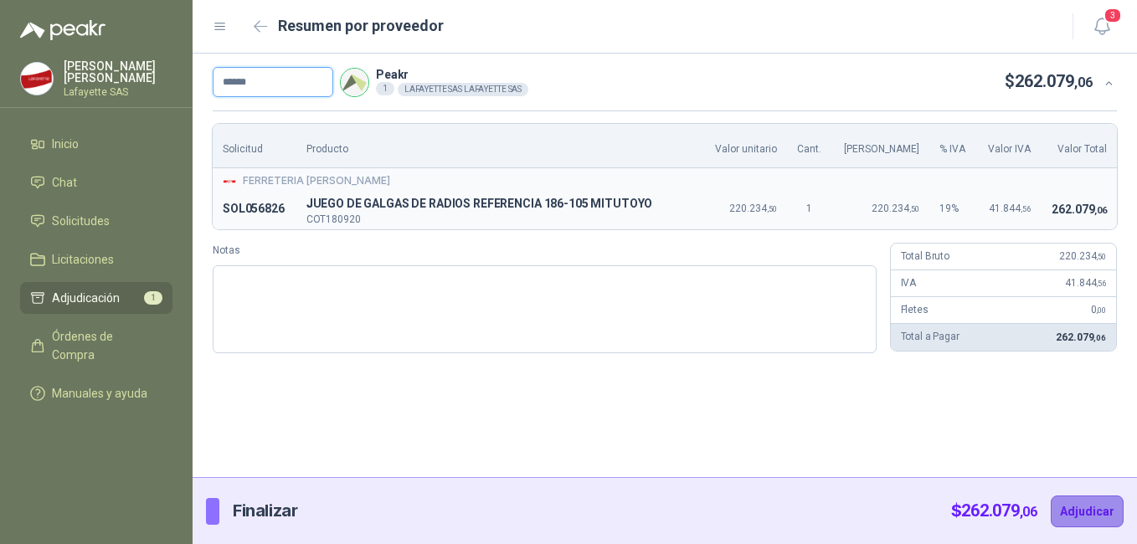
type input "******"
click at [1087, 505] on button "Adjudicar" at bounding box center [1087, 512] width 73 height 32
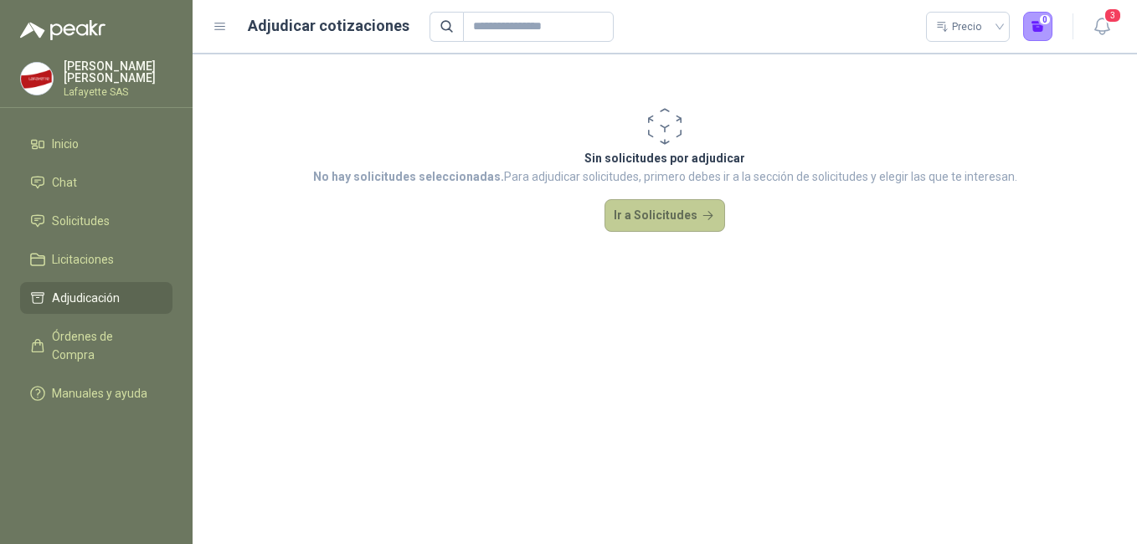
click at [679, 224] on button "Ir a Solicitudes" at bounding box center [664, 215] width 121 height 33
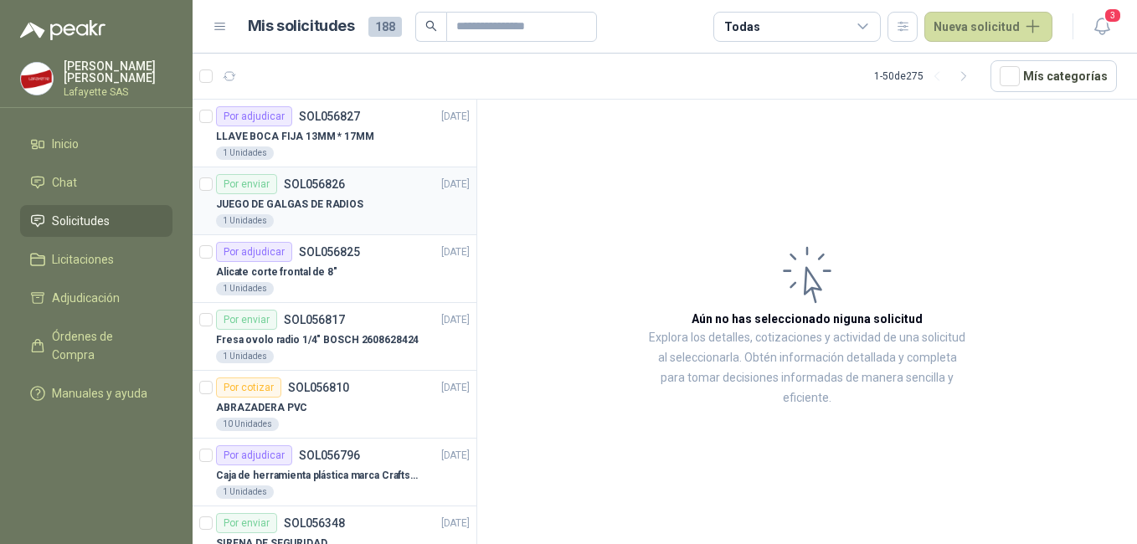
click at [326, 211] on p "JUEGO DE GALGAS DE RADIOS" at bounding box center [289, 205] width 147 height 16
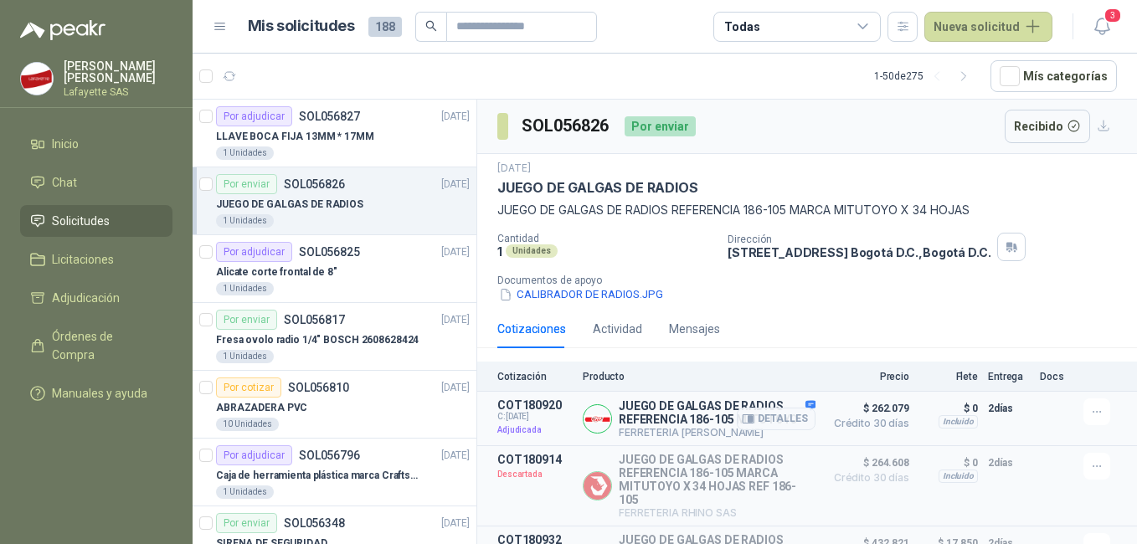
scroll to position [69, 0]
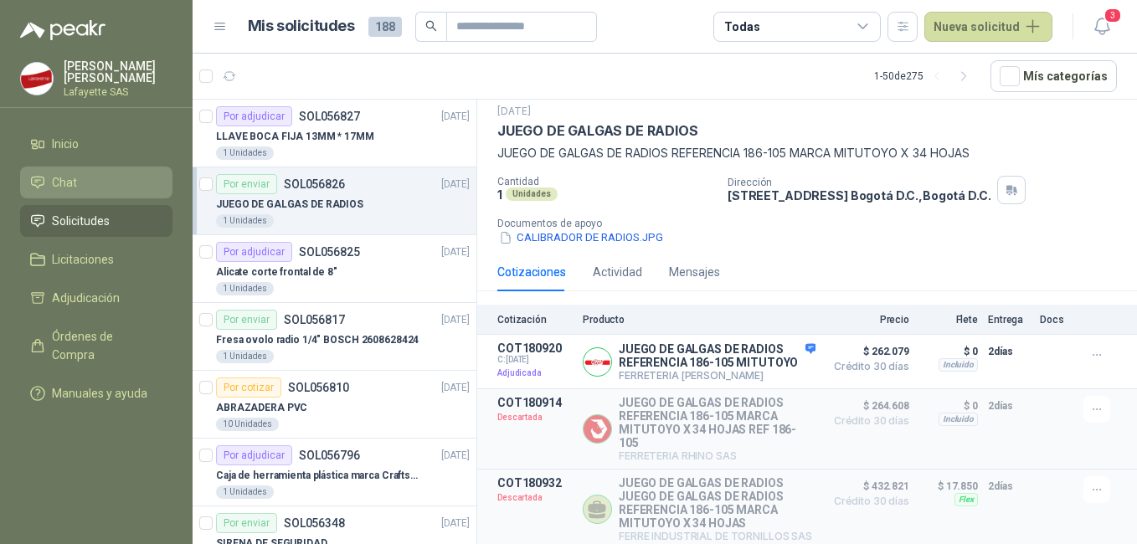
click at [105, 176] on li "Chat" at bounding box center [96, 182] width 132 height 18
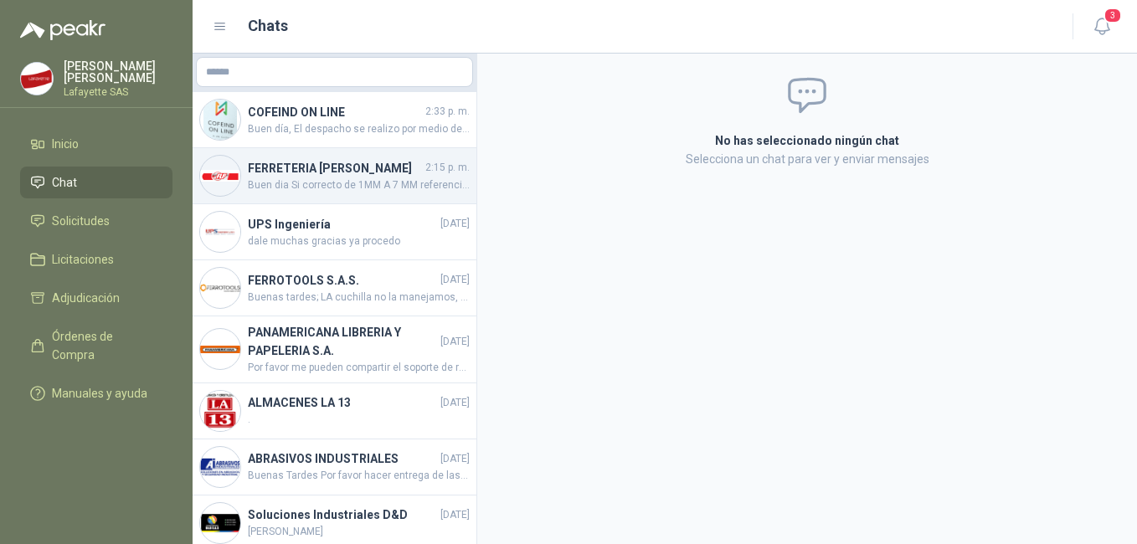
click at [319, 177] on h4 "FERRETERIA [PERSON_NAME]" at bounding box center [335, 168] width 174 height 18
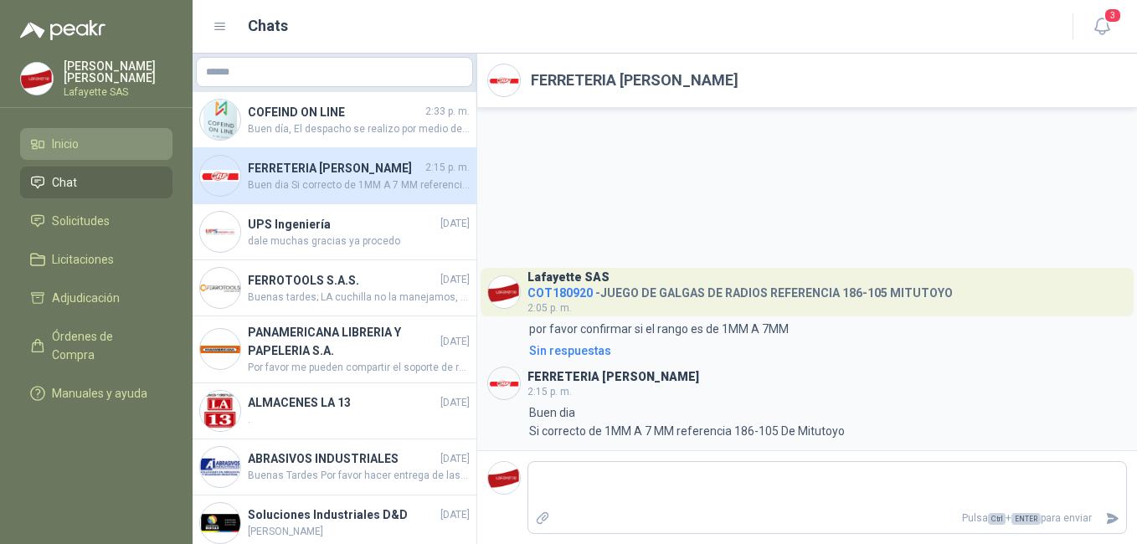
click at [95, 146] on li "Inicio" at bounding box center [96, 144] width 132 height 18
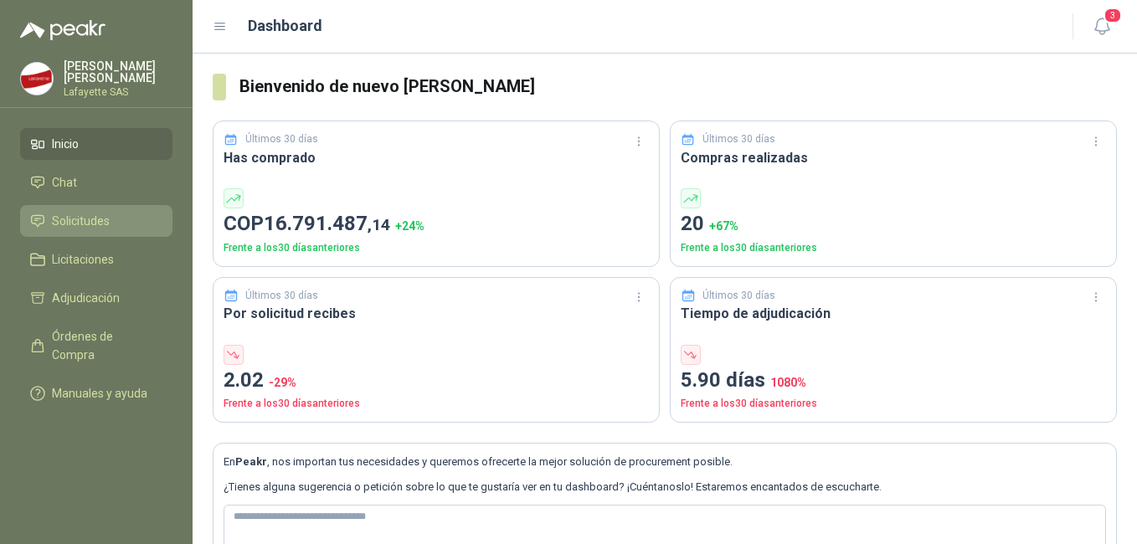
click at [94, 224] on span "Solicitudes" at bounding box center [81, 221] width 58 height 18
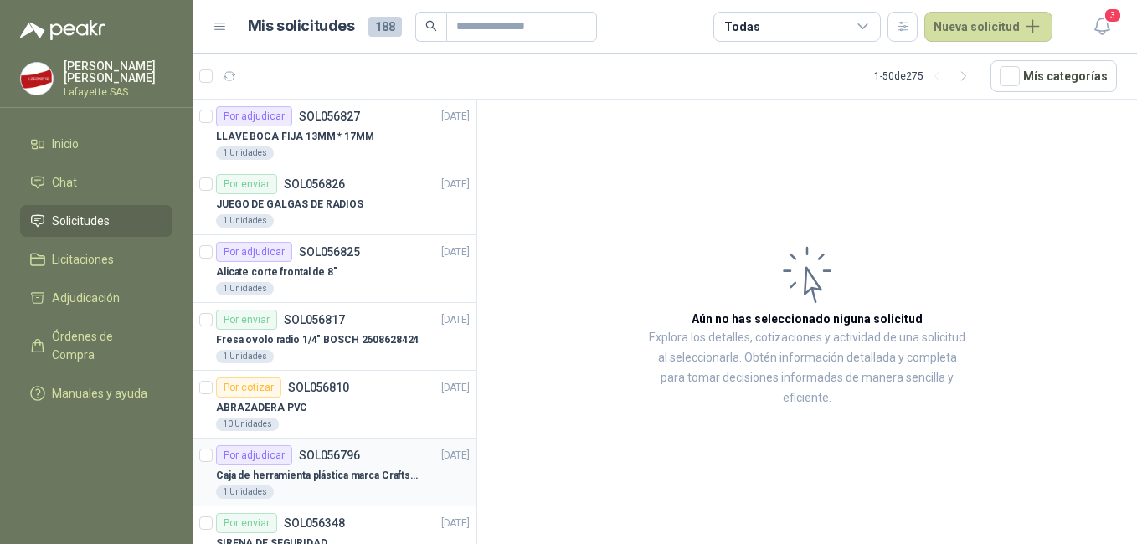
scroll to position [84, 0]
